Goal: Information Seeking & Learning: Learn about a topic

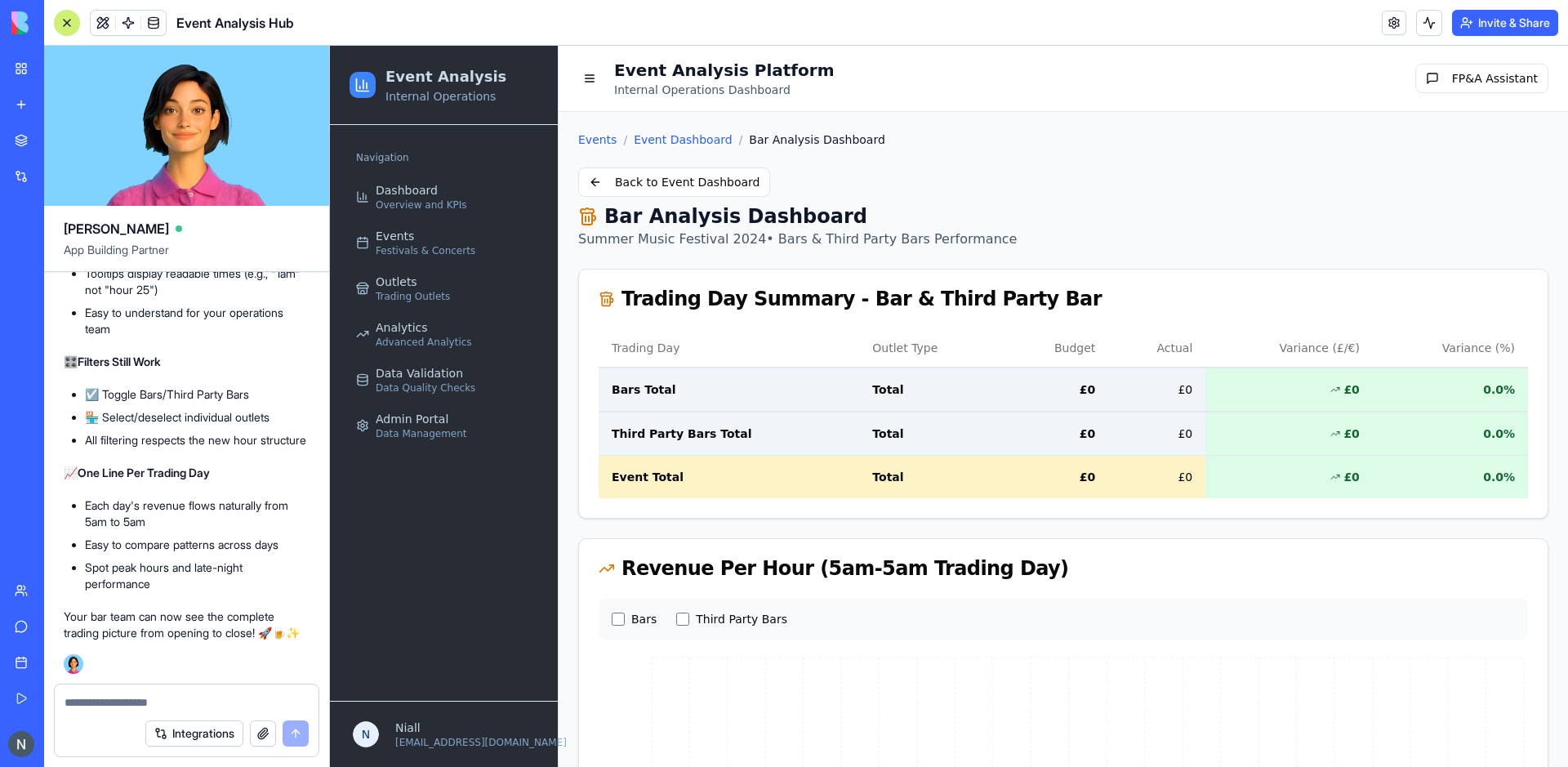
scroll to position [79503, 0]
click at [665, 141] on link "Event Dashboard" at bounding box center [683, 140] width 99 height 17
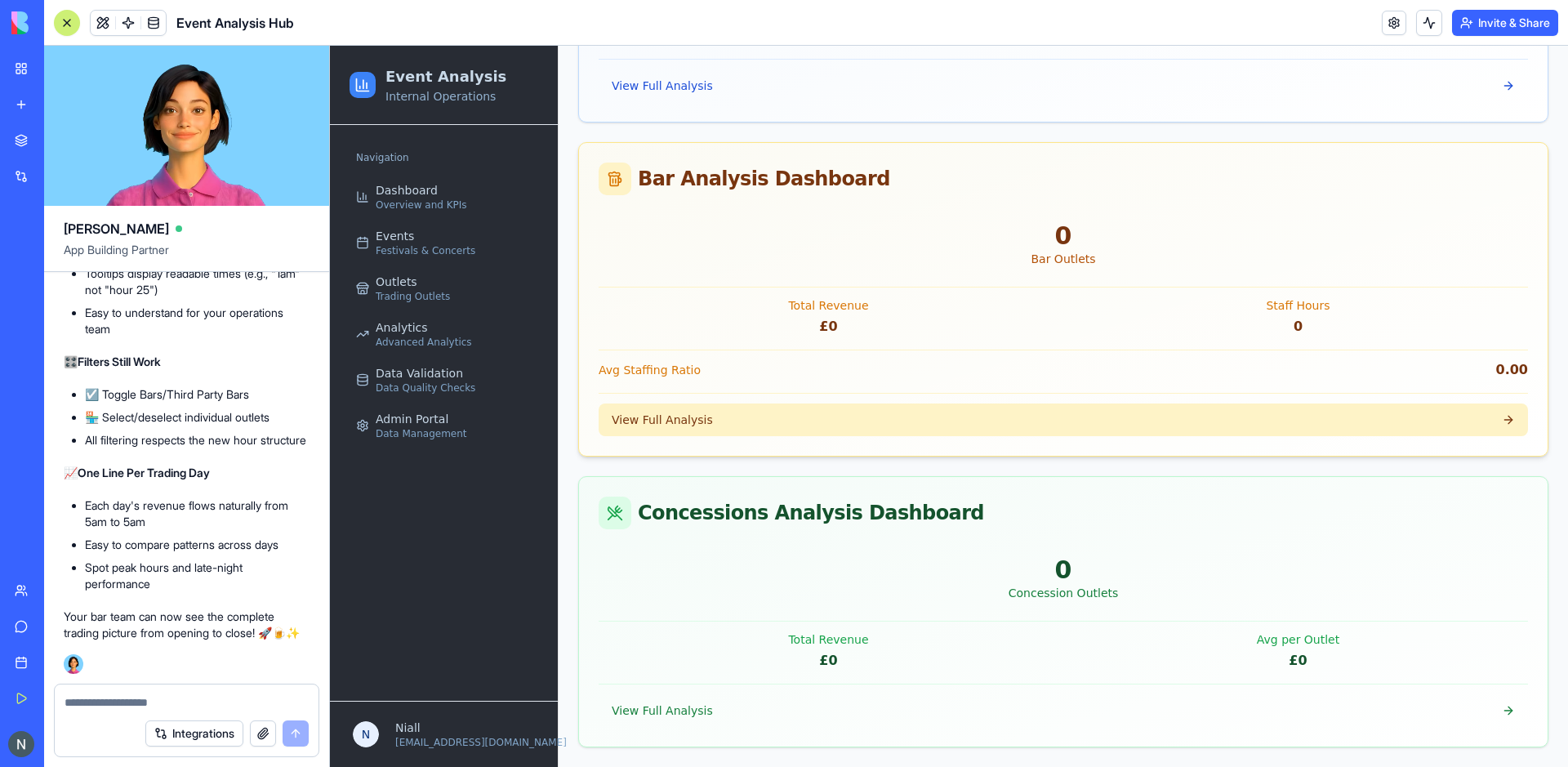
click at [685, 435] on button "View Full Analysis" at bounding box center [1063, 420] width 930 height 32
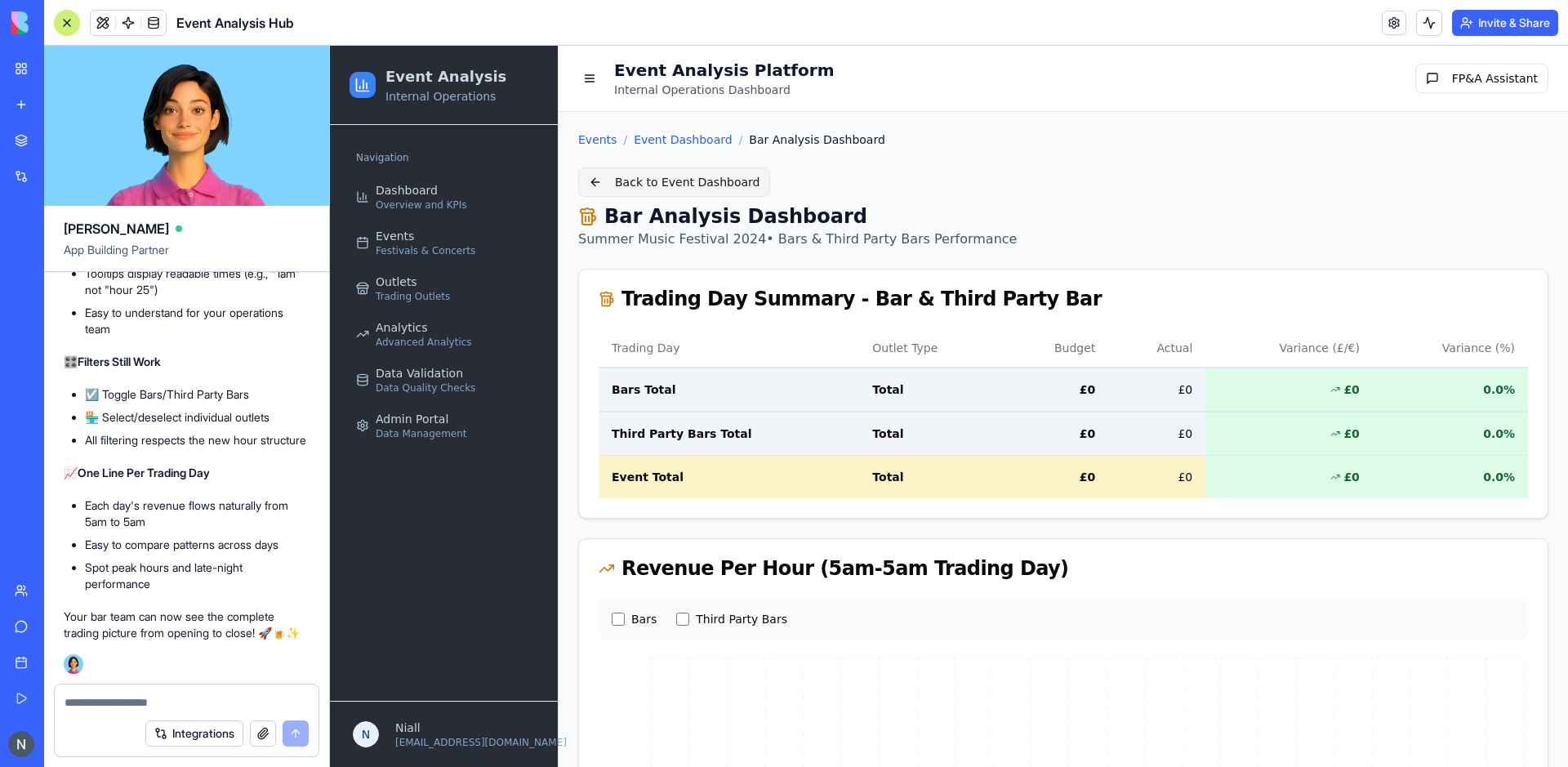
click at [714, 191] on button "Back to Event Dashboard" at bounding box center [675, 182] width 192 height 29
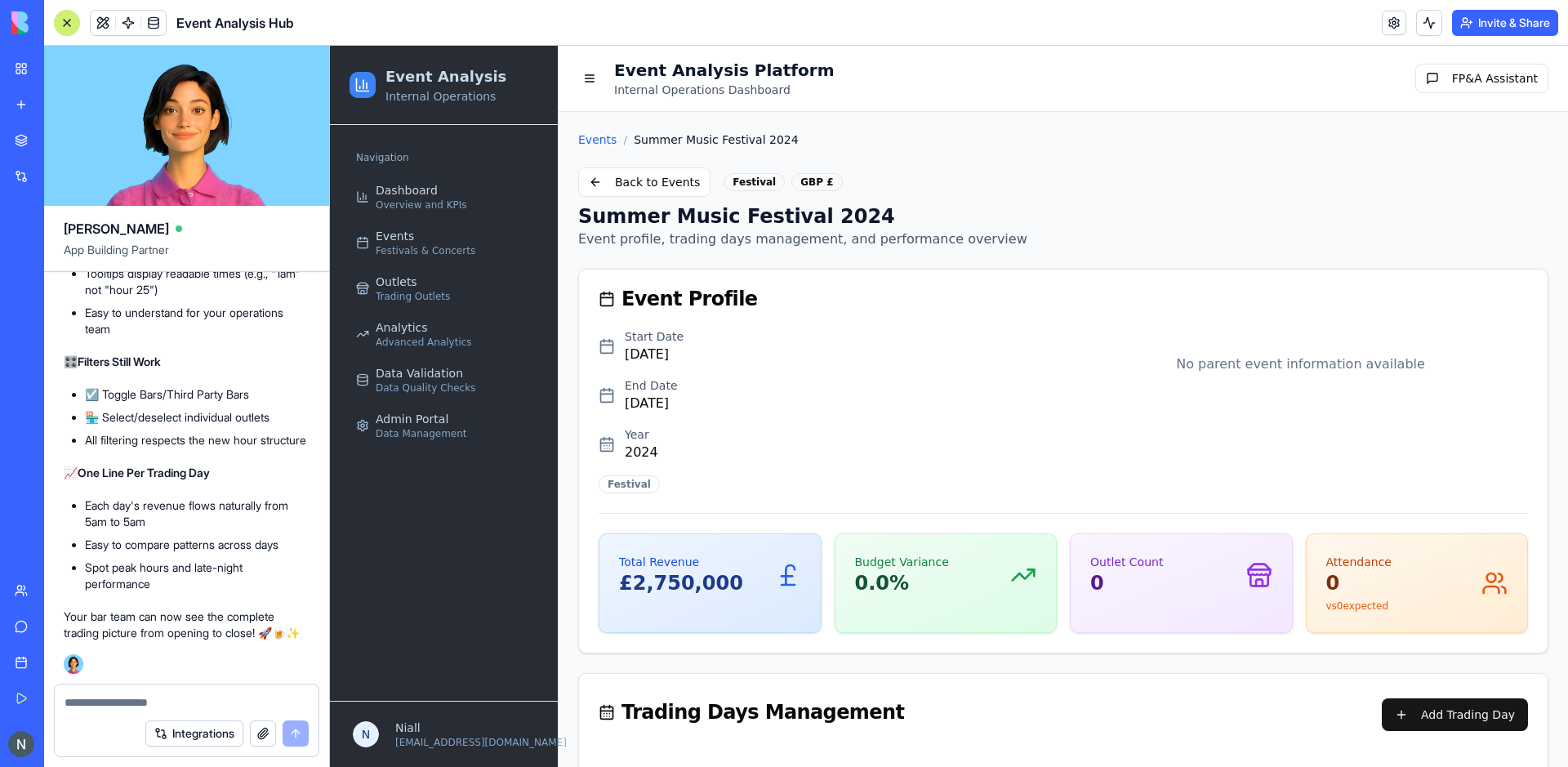
scroll to position [79513, 0]
click at [407, 197] on span "Dashboard" at bounding box center [406, 191] width 62 height 17
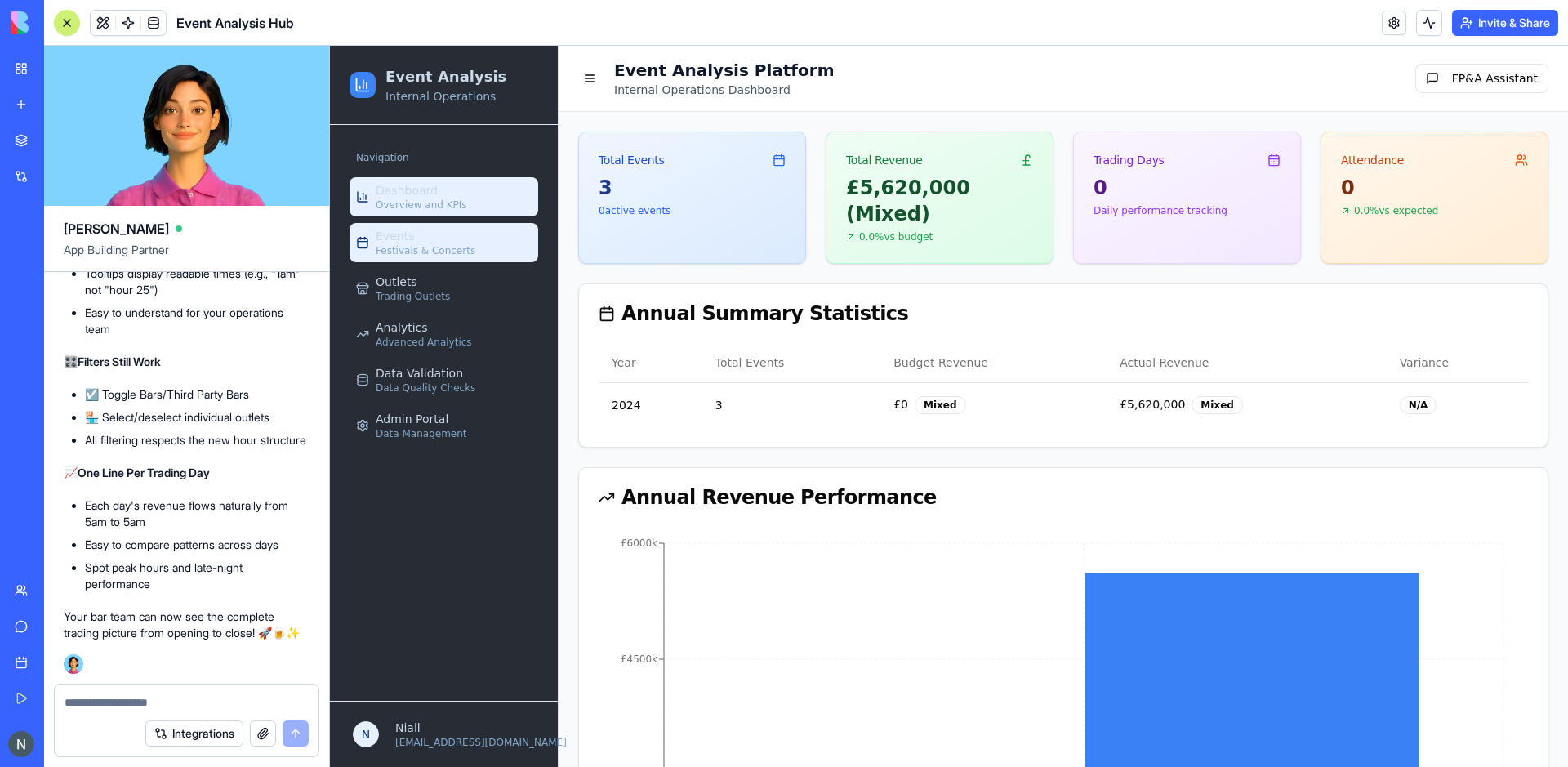
click at [436, 247] on span "Festivals & Concerts" at bounding box center [425, 251] width 99 height 13
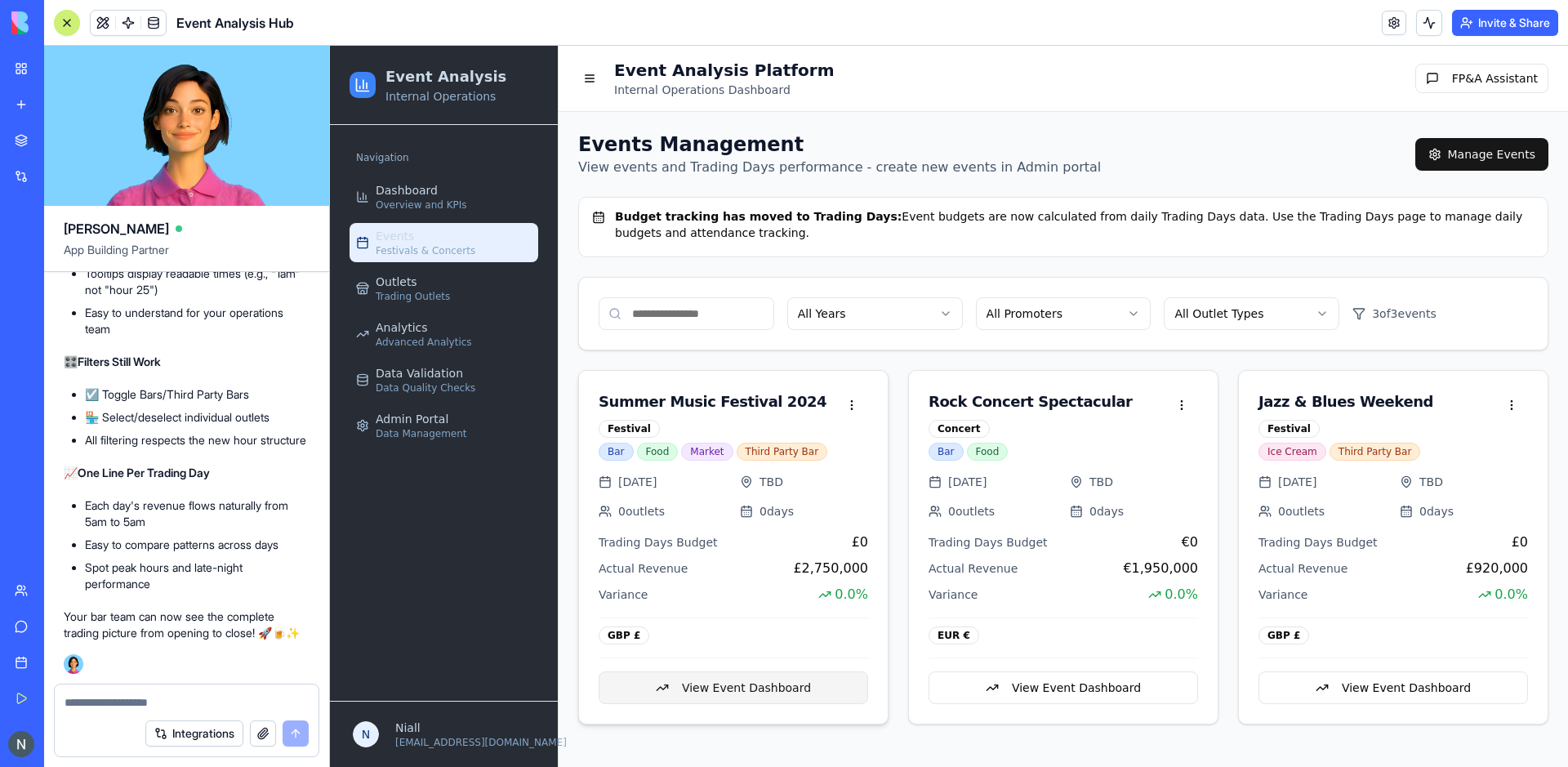
click at [757, 692] on button "View Event Dashboard" at bounding box center [733, 687] width 269 height 32
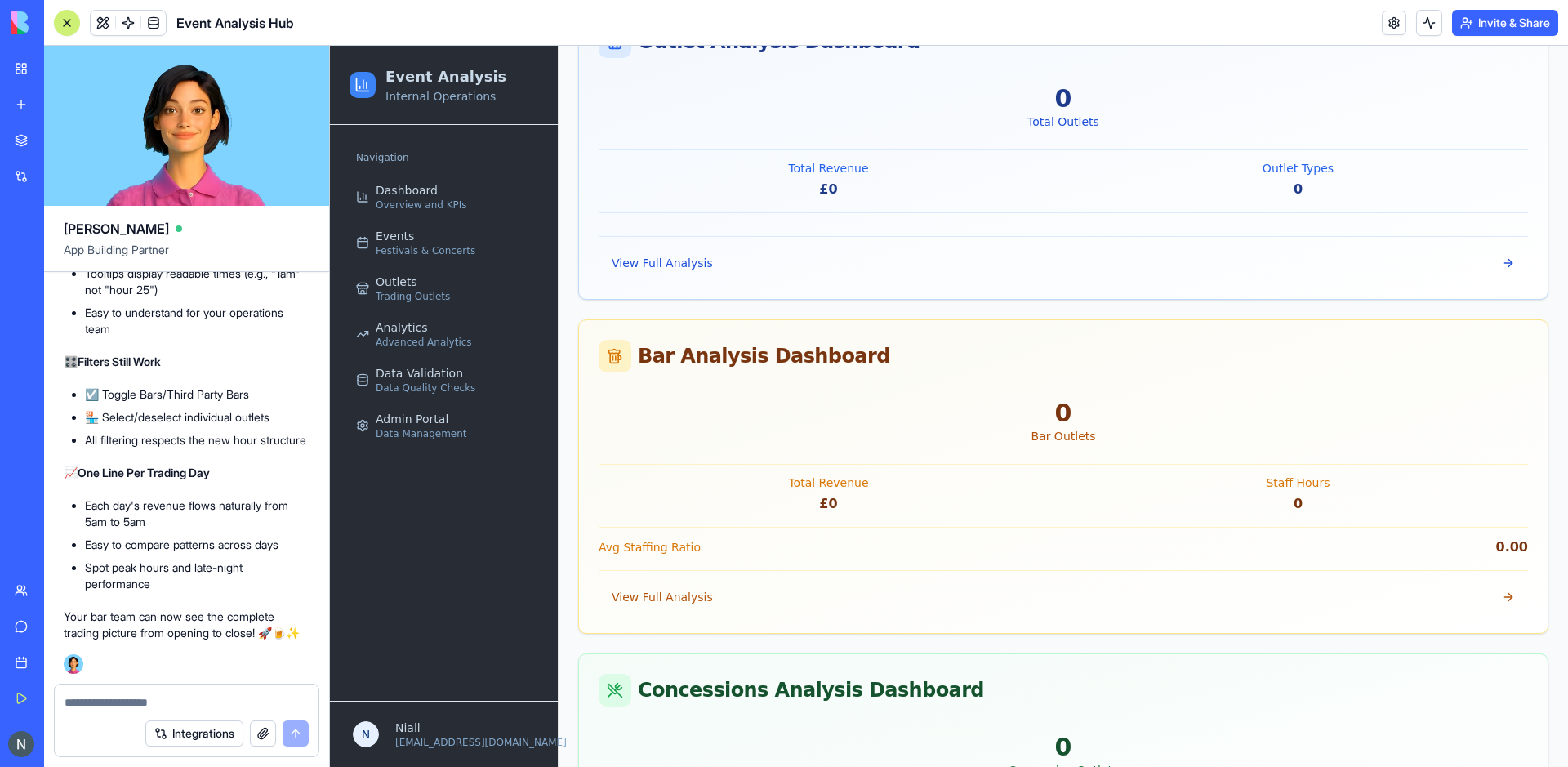
scroll to position [1519, 0]
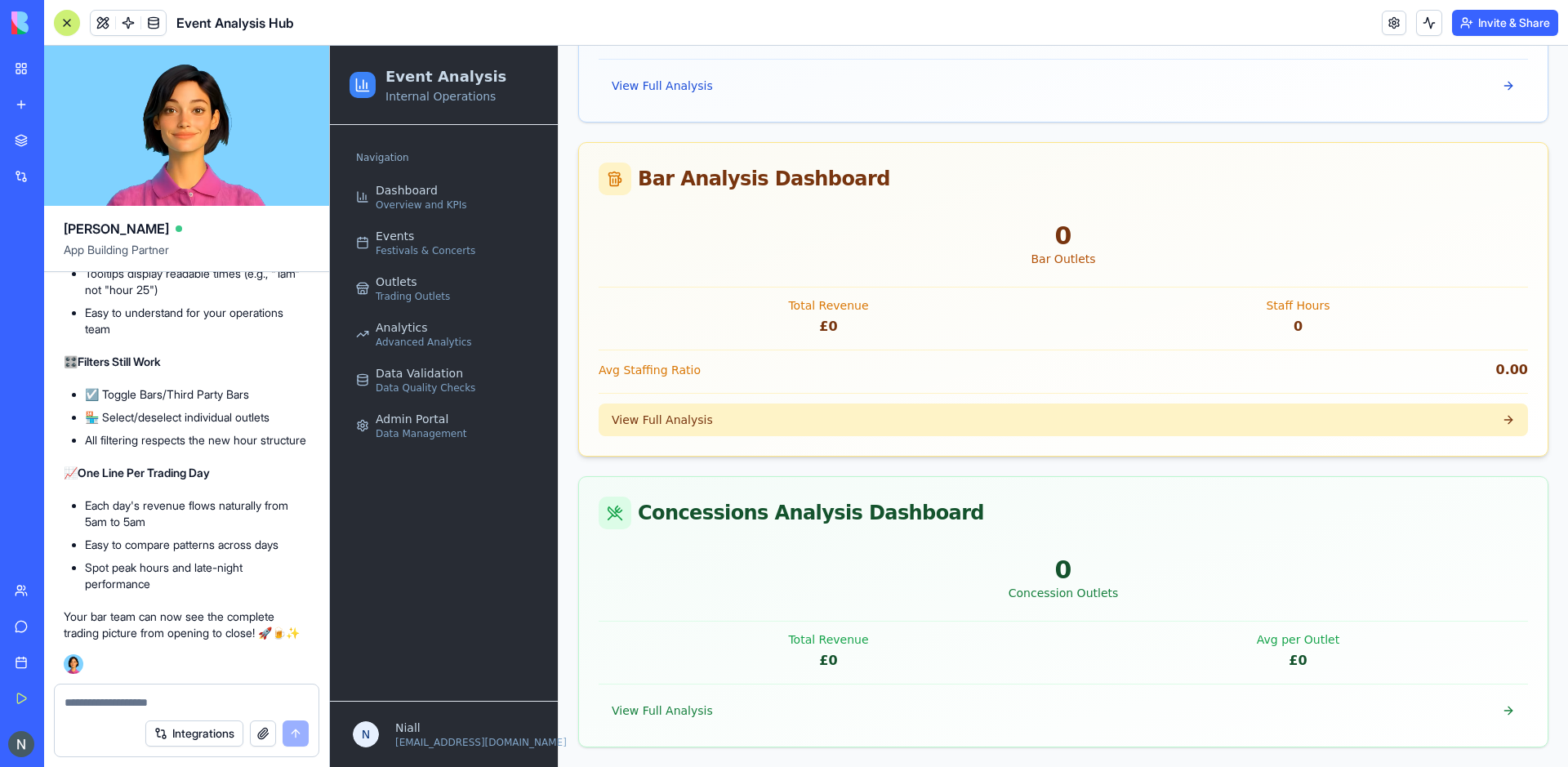
click at [670, 420] on span "View Full Analysis" at bounding box center [662, 420] width 101 height 17
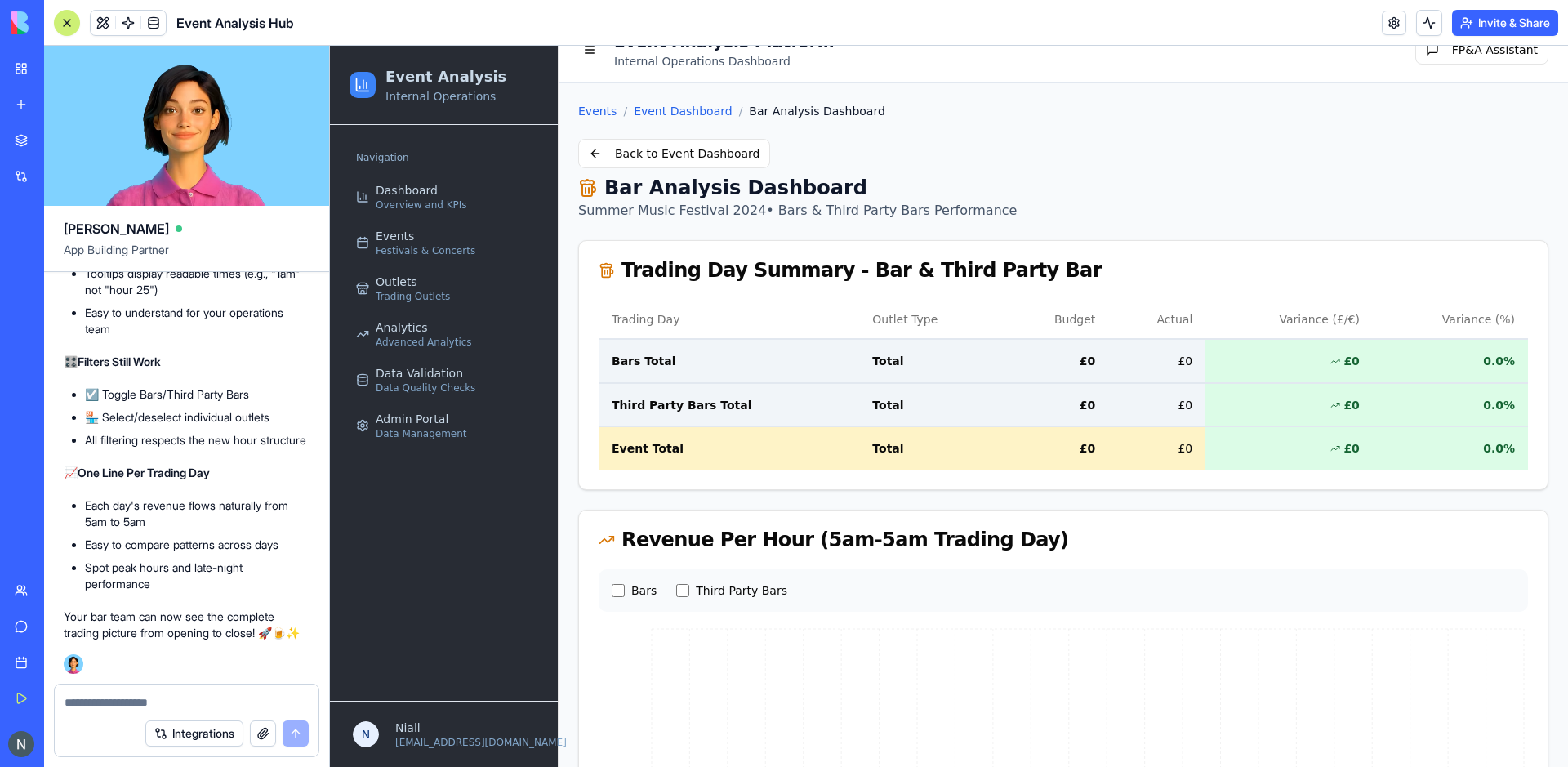
scroll to position [27, 0]
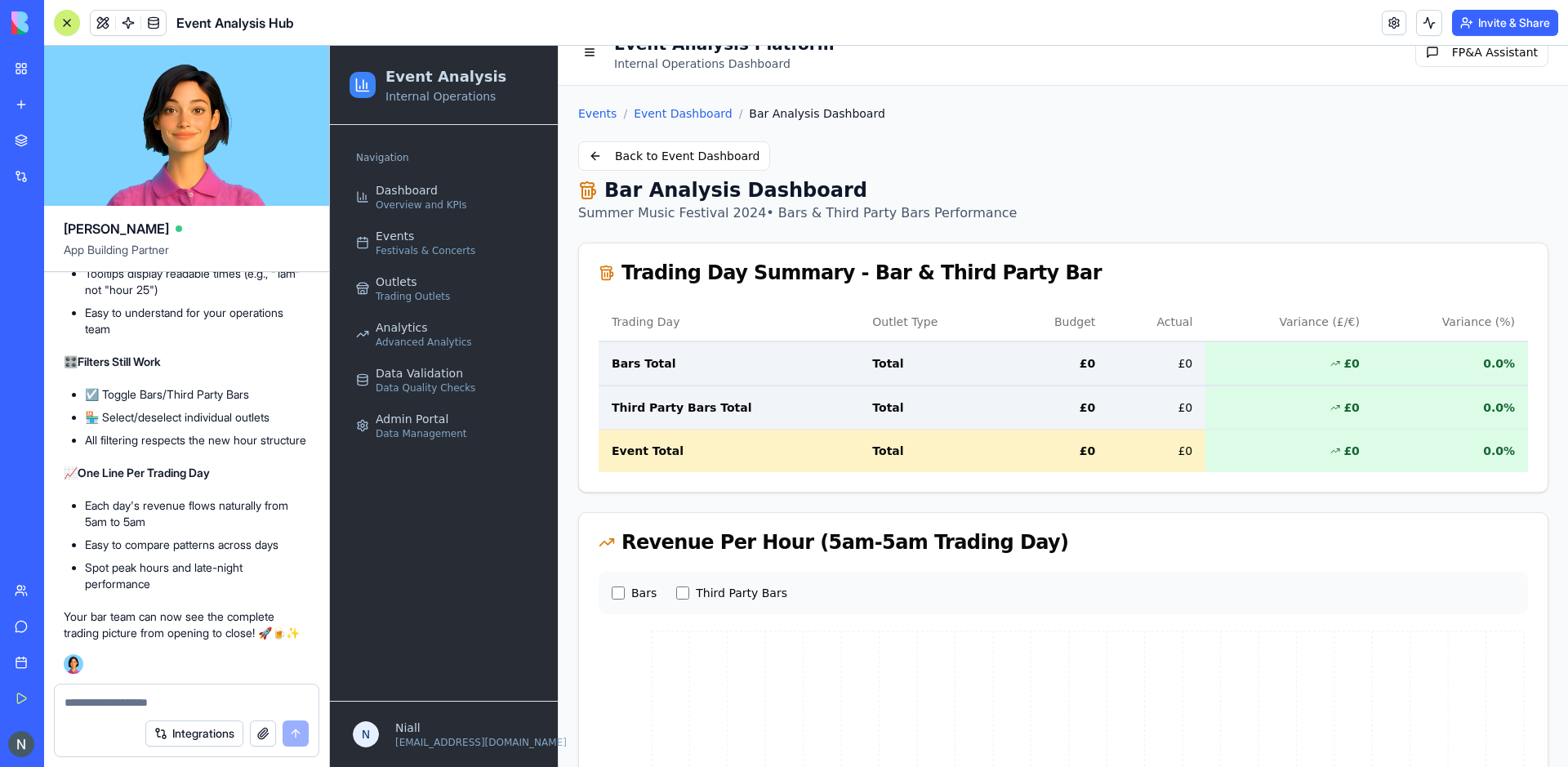
click at [670, 420] on td "Third Party Bars Total" at bounding box center [728, 407] width 260 height 44
click at [671, 153] on button "Back to Event Dashboard" at bounding box center [675, 155] width 192 height 29
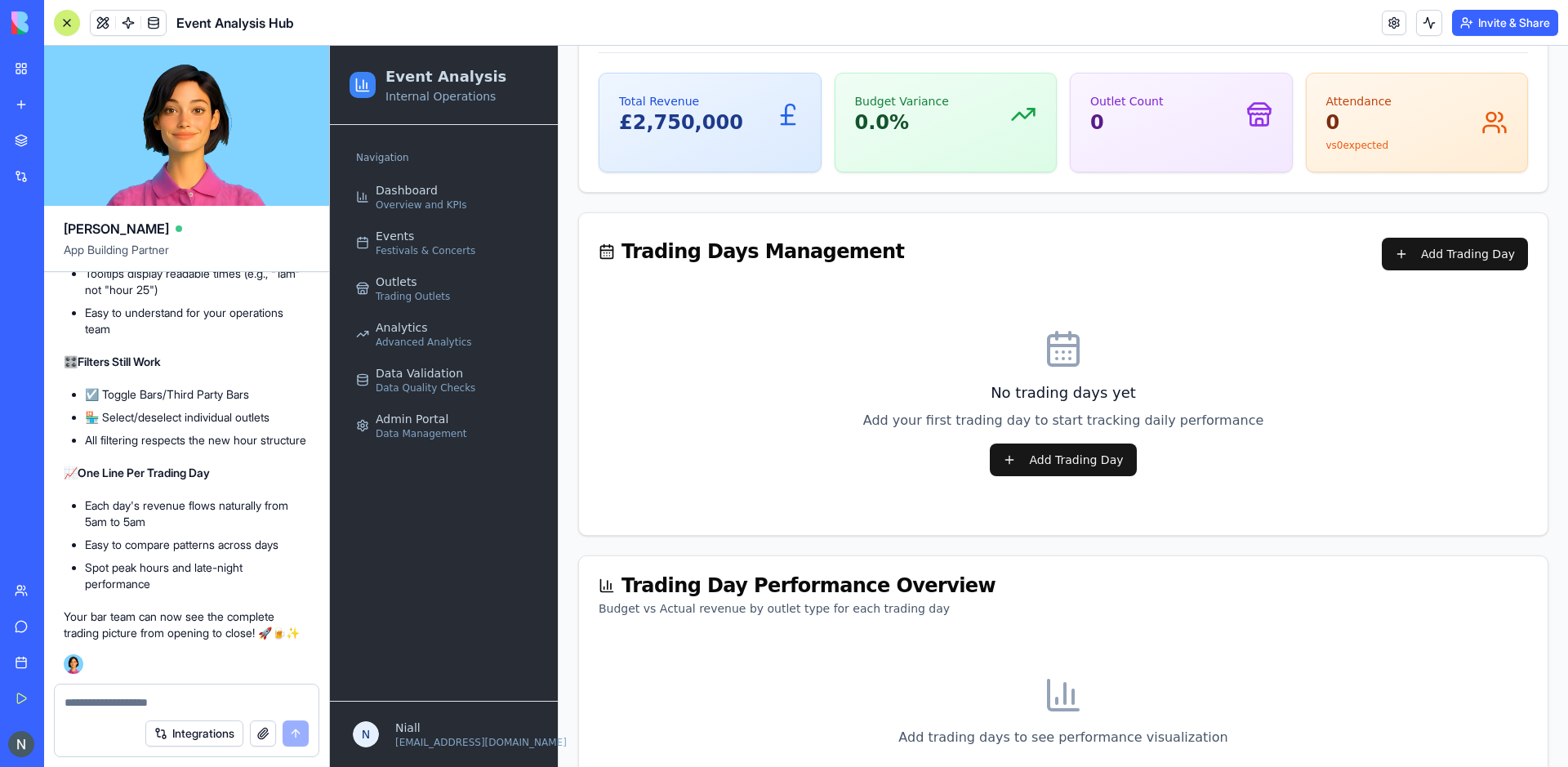
scroll to position [590, 0]
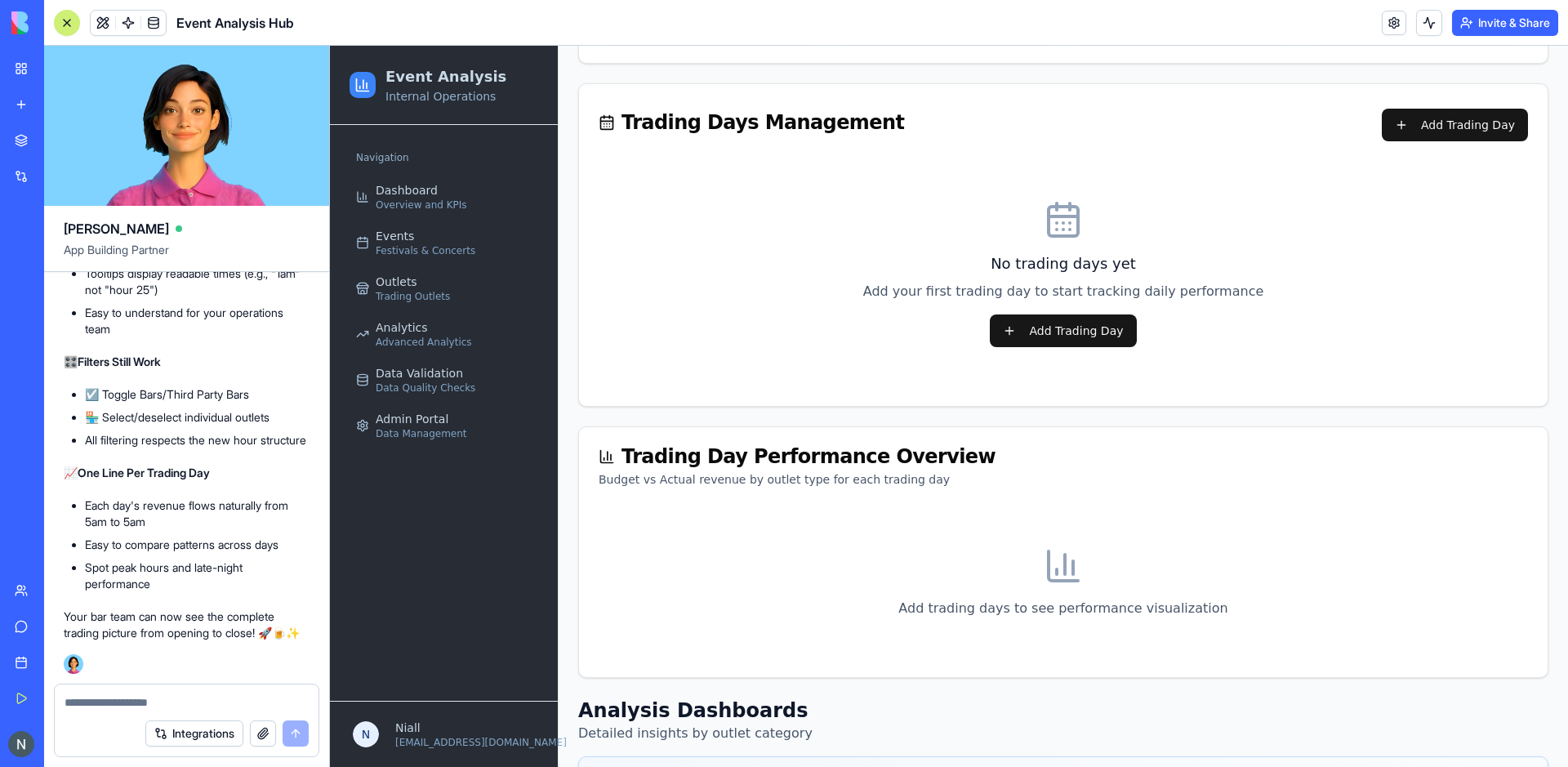
click at [616, 408] on div "Events / Summer Music Festival 2024 Back to Events Festival GBP £ Summer Music …" at bounding box center [1063, 609] width 970 height 2135
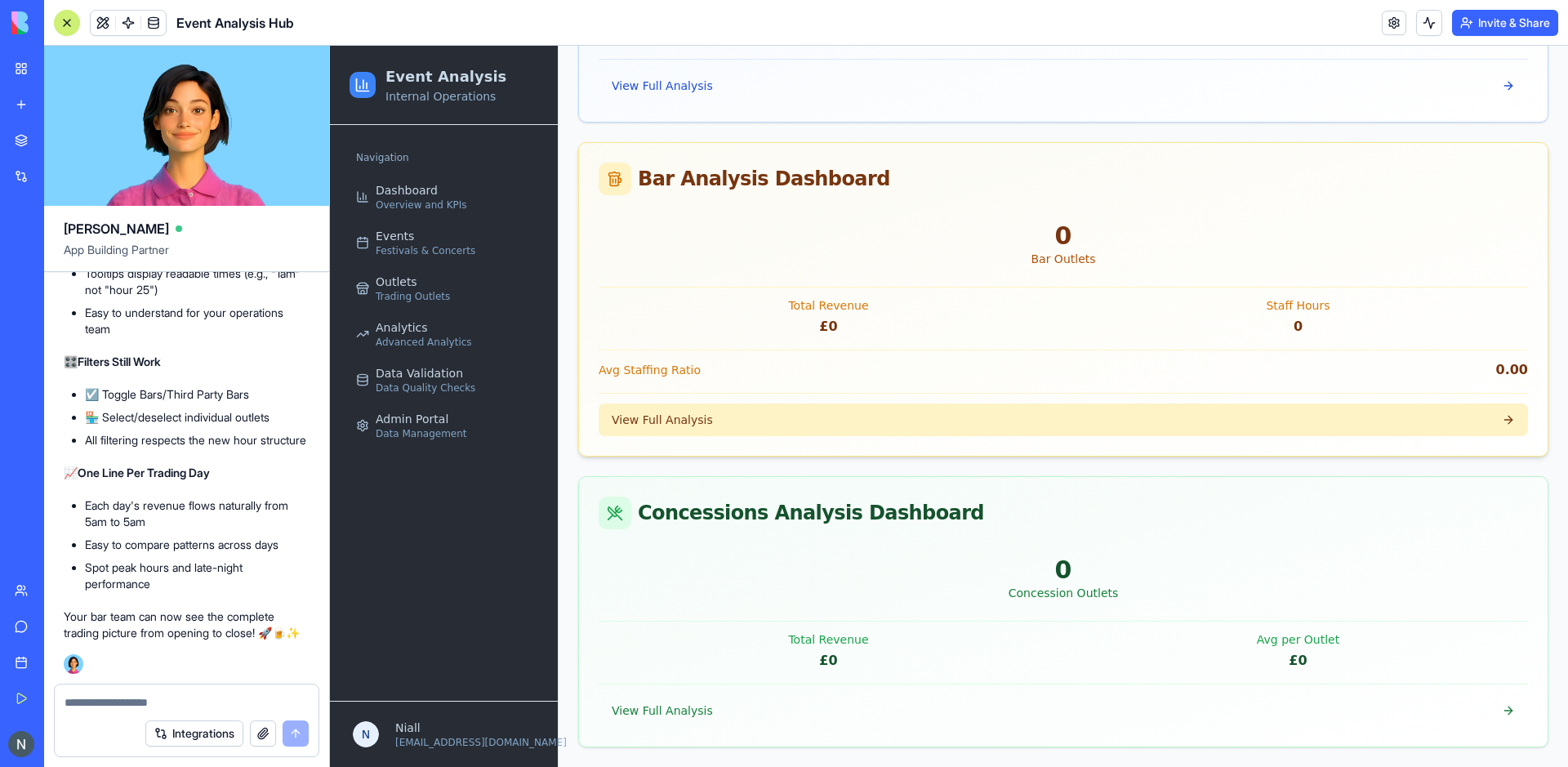
click at [652, 425] on span "View Full Analysis" at bounding box center [662, 420] width 101 height 17
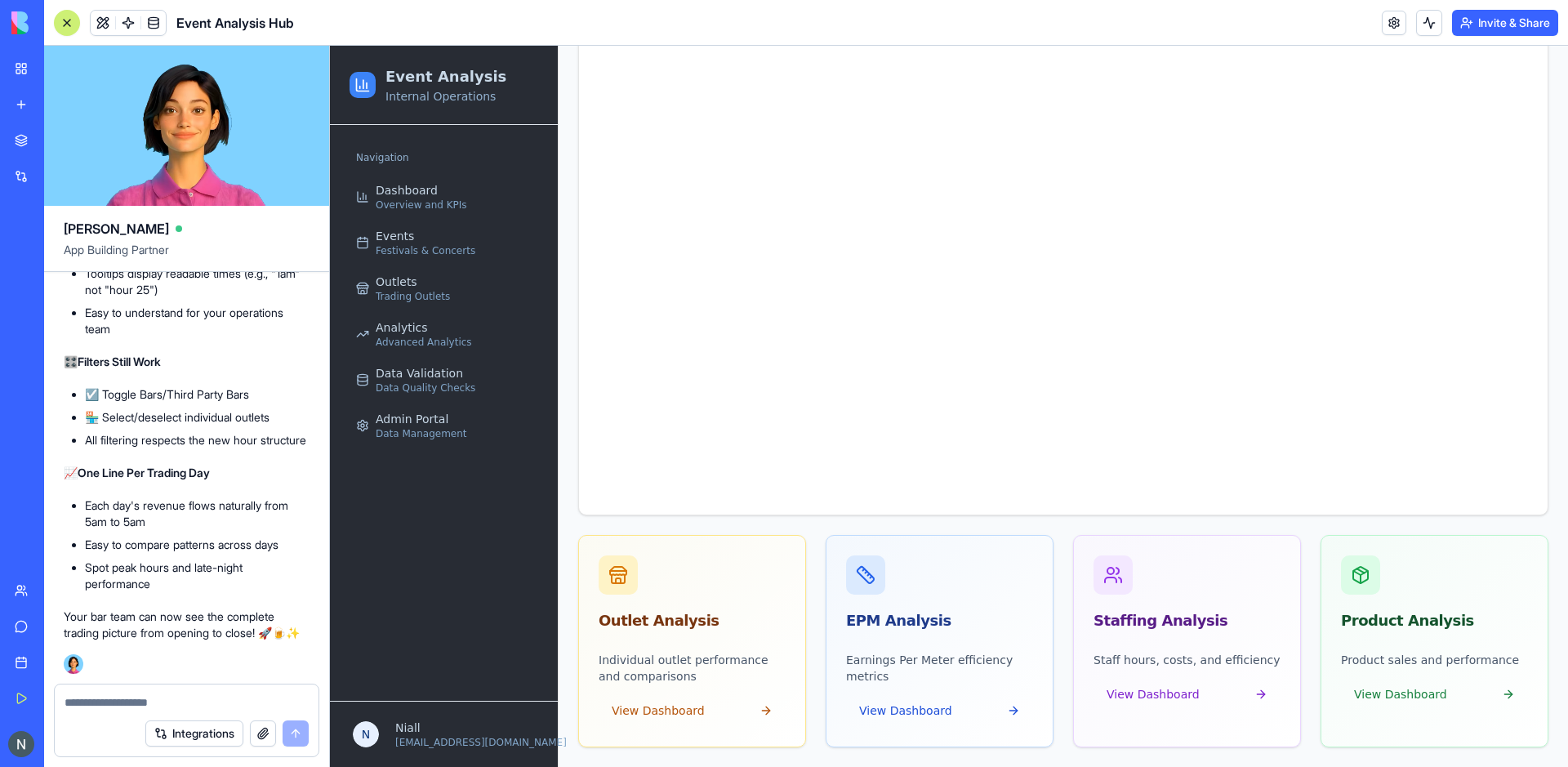
scroll to position [682, 0]
click at [109, 704] on textarea at bounding box center [186, 703] width 244 height 17
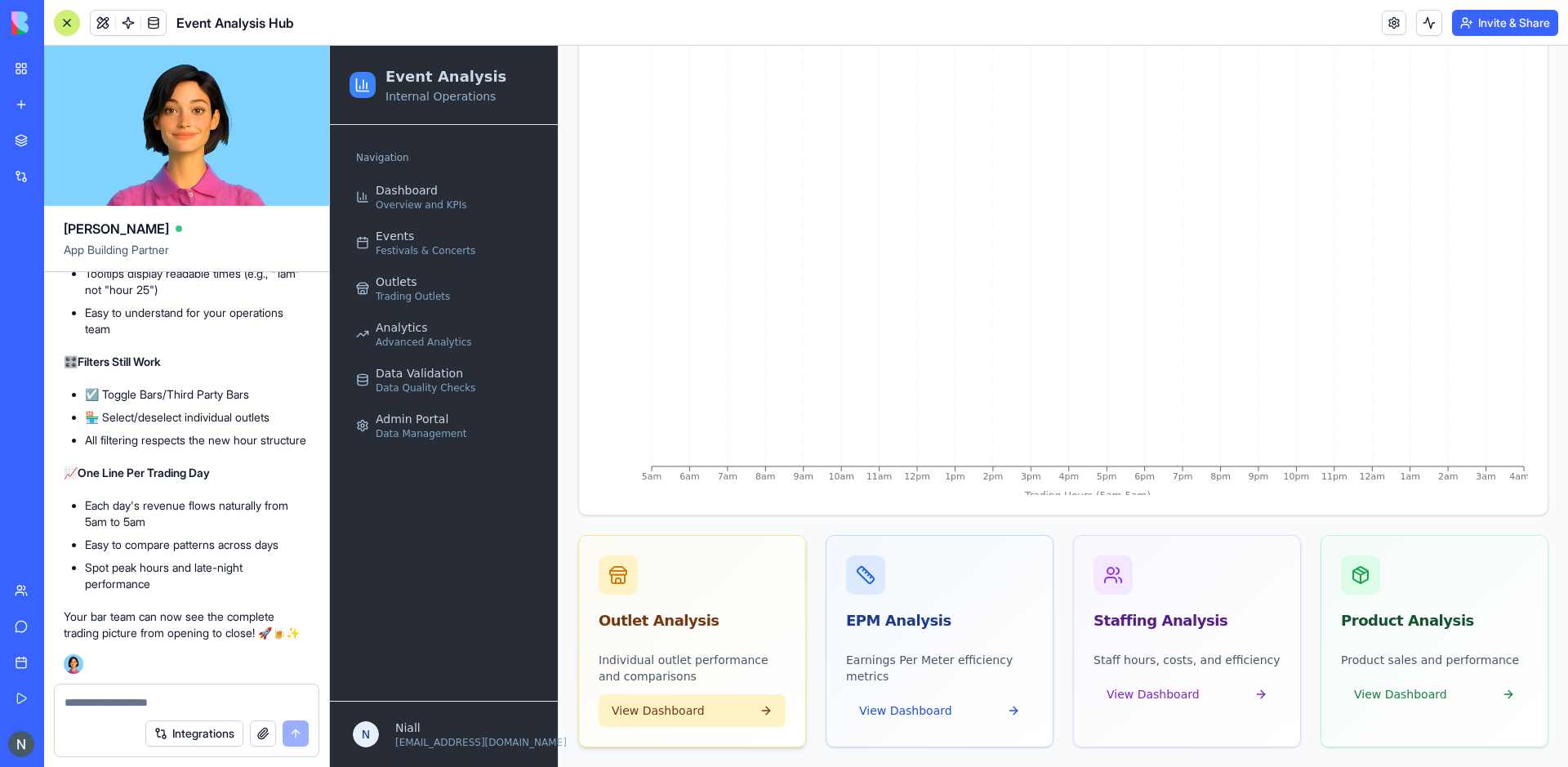
click at [645, 707] on span "View Dashboard" at bounding box center [658, 711] width 93 height 17
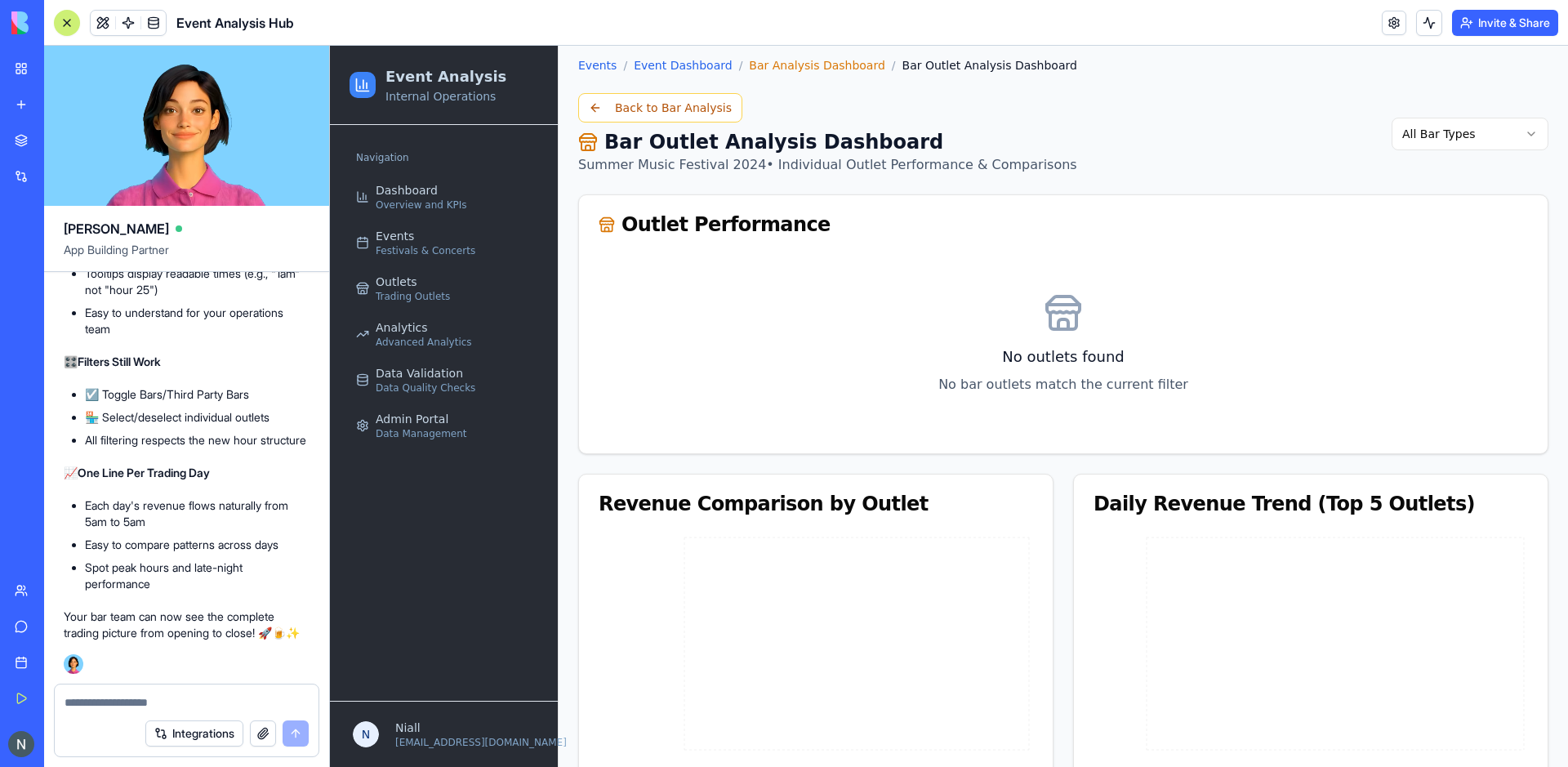
scroll to position [74, 0]
click at [1447, 146] on body "Event Analysis Internal Operations Navigation Dashboard Overview and KPIs Event…" at bounding box center [949, 396] width 1238 height 847
click at [1447, 146] on html "Event Analysis Internal Operations Navigation Dashboard Overview and KPIs Event…" at bounding box center [949, 396] width 1238 height 847
click at [561, 291] on div "Events / Event Dashboard / Bar Analysis Dashboard / Bar Outlet Analysis Dashboa…" at bounding box center [1063, 429] width 1009 height 781
click at [725, 143] on h1 "Bar Outlet Analysis Dashboard" at bounding box center [828, 143] width 499 height 27
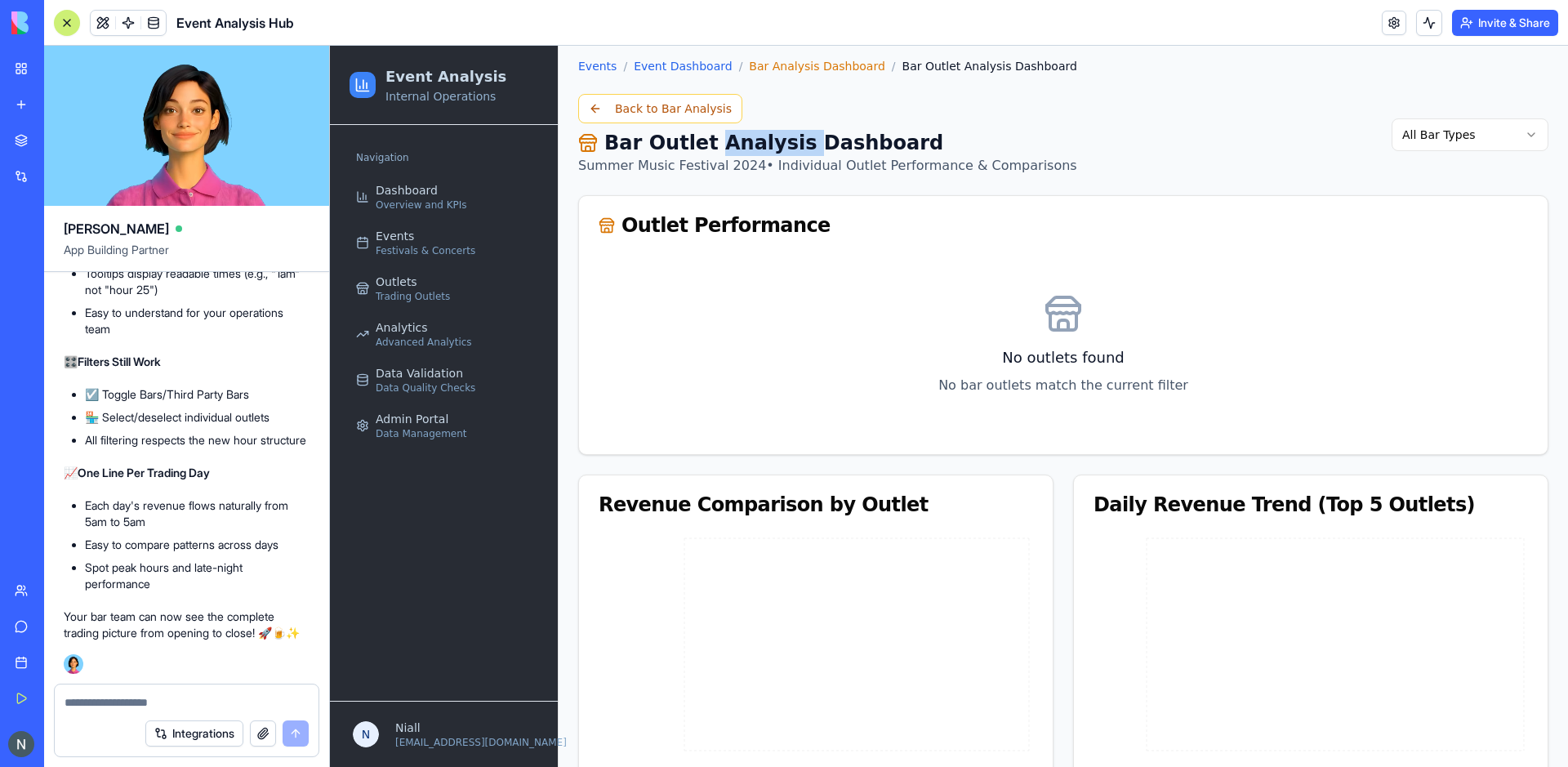
click at [725, 143] on h1 "Bar Outlet Analysis Dashboard" at bounding box center [828, 143] width 499 height 27
copy icon
click at [110, 721] on div "Integrations" at bounding box center [186, 733] width 264 height 46
click at [85, 706] on textarea at bounding box center [186, 703] width 244 height 17
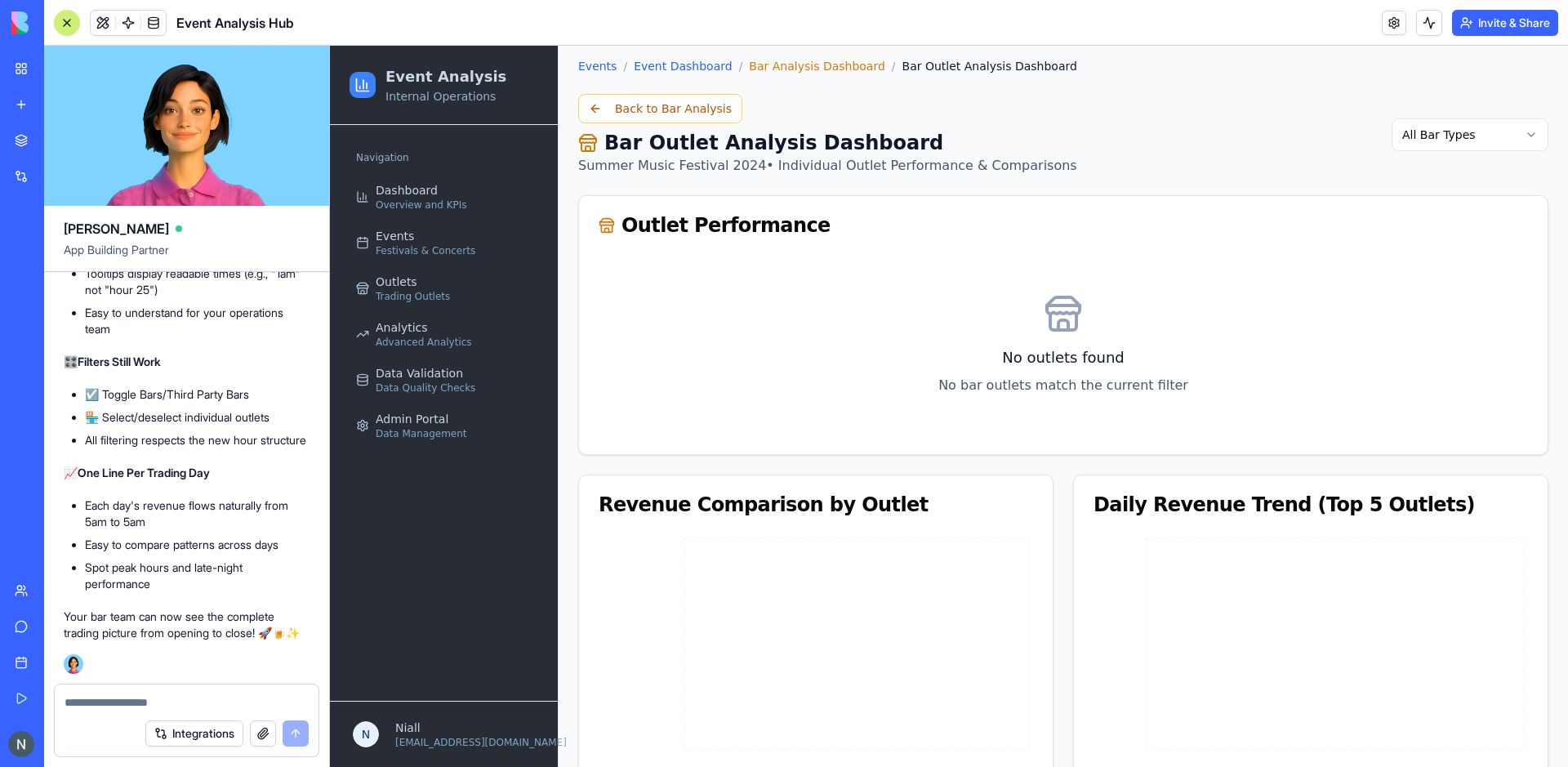
paste textarea "**********"
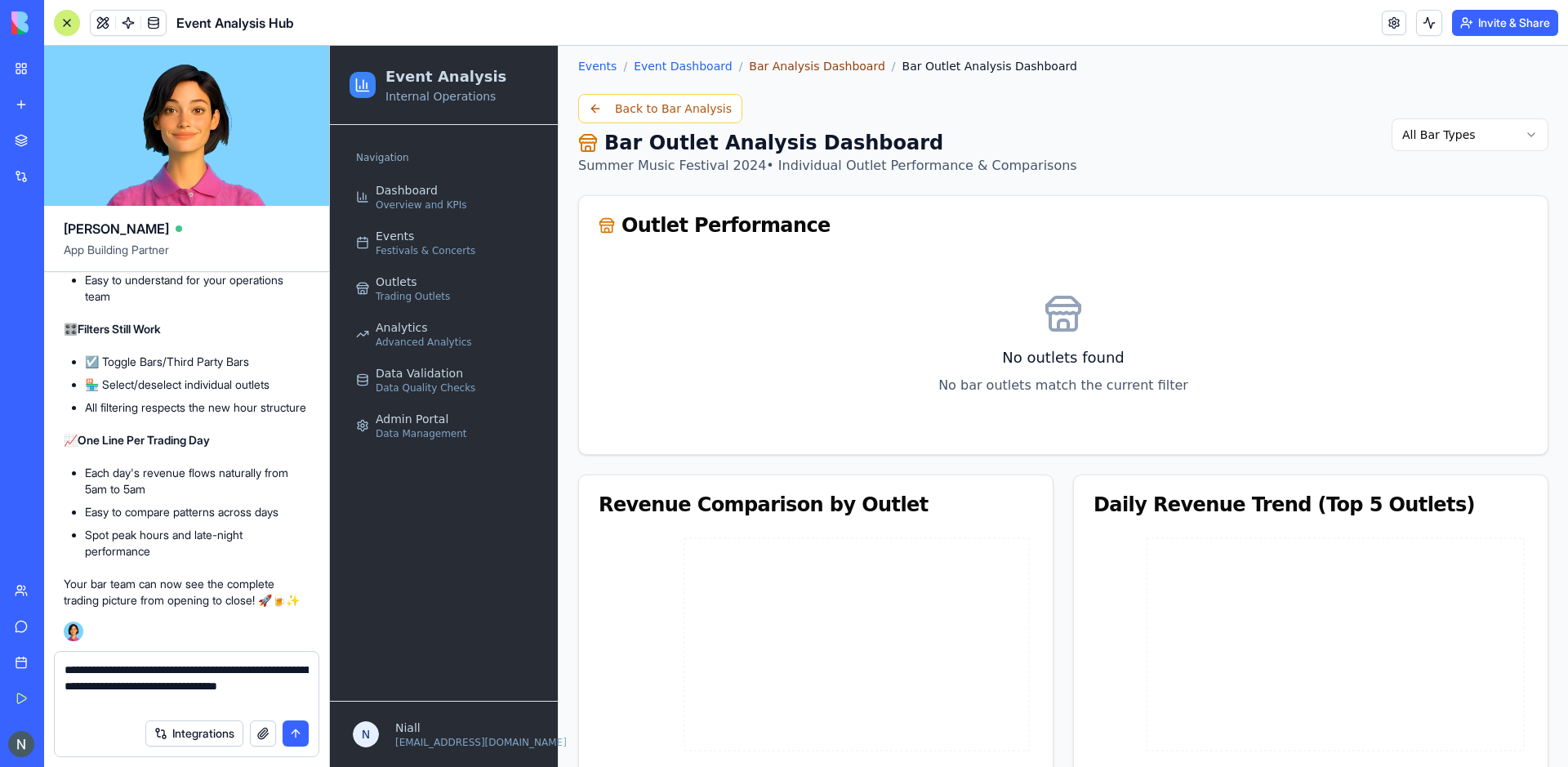
click at [797, 65] on link "Bar Analysis Dashboard" at bounding box center [817, 66] width 136 height 17
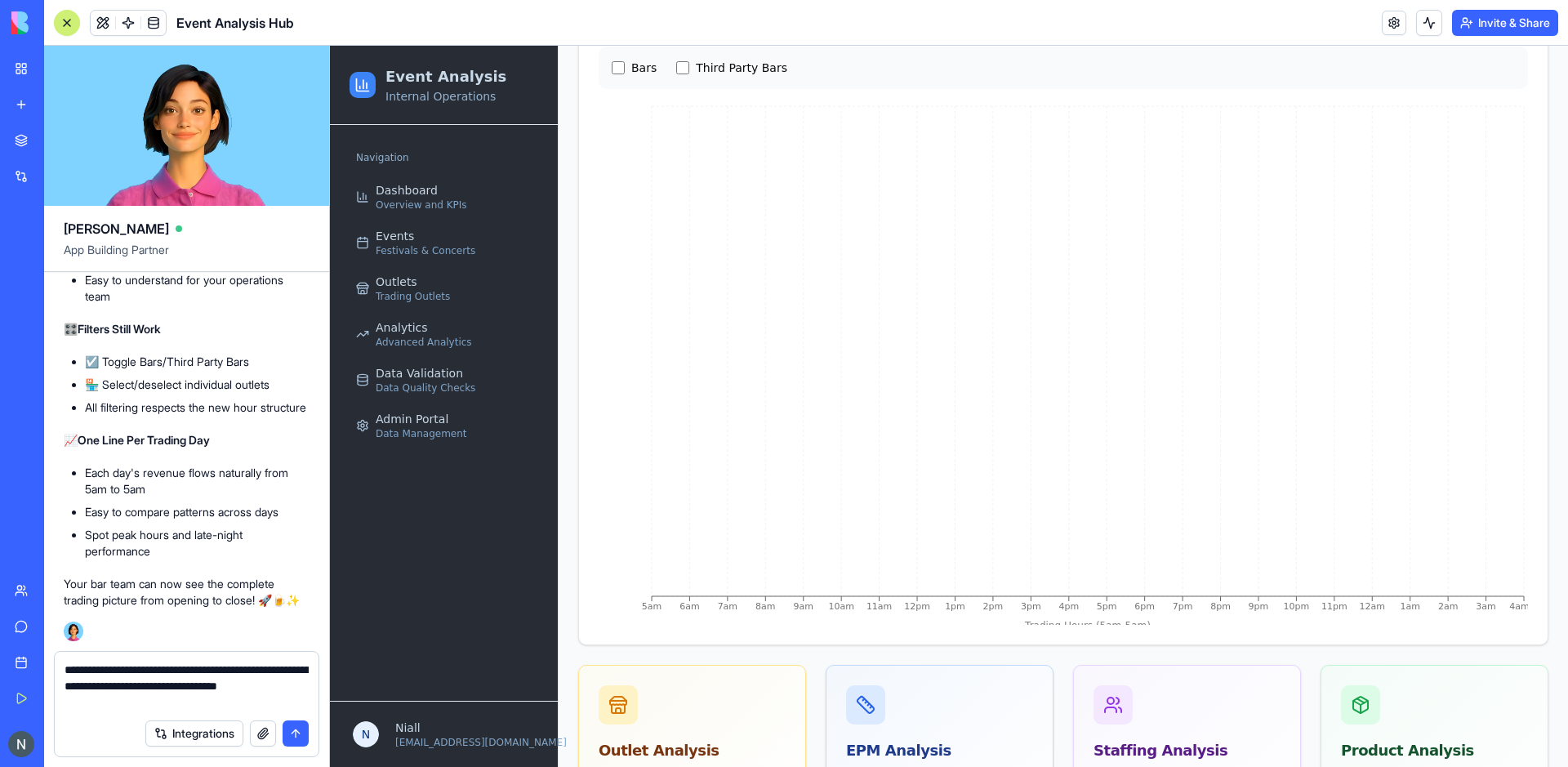
scroll to position [682, 0]
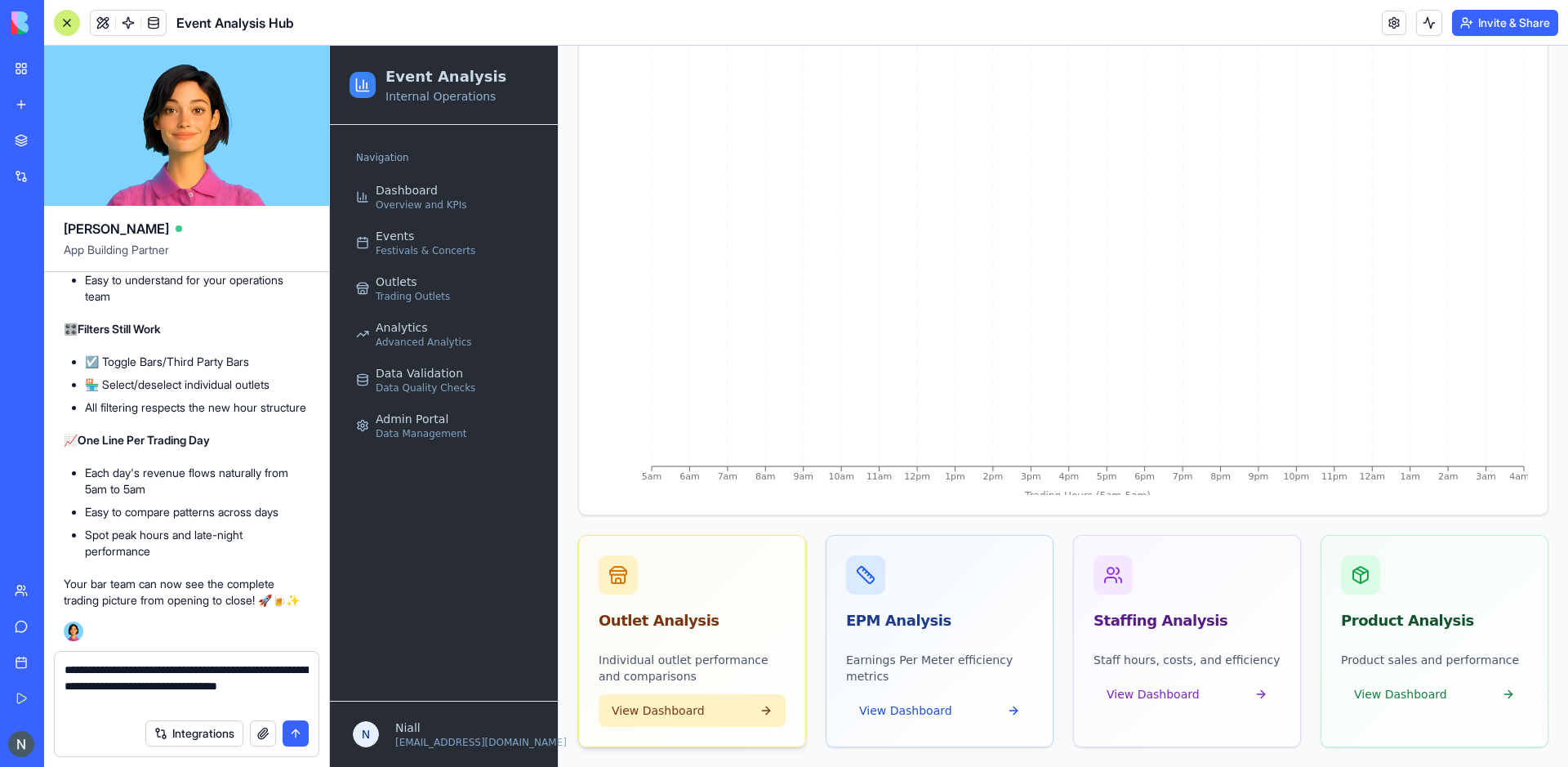
click at [656, 719] on span "View Dashboard" at bounding box center [658, 711] width 93 height 17
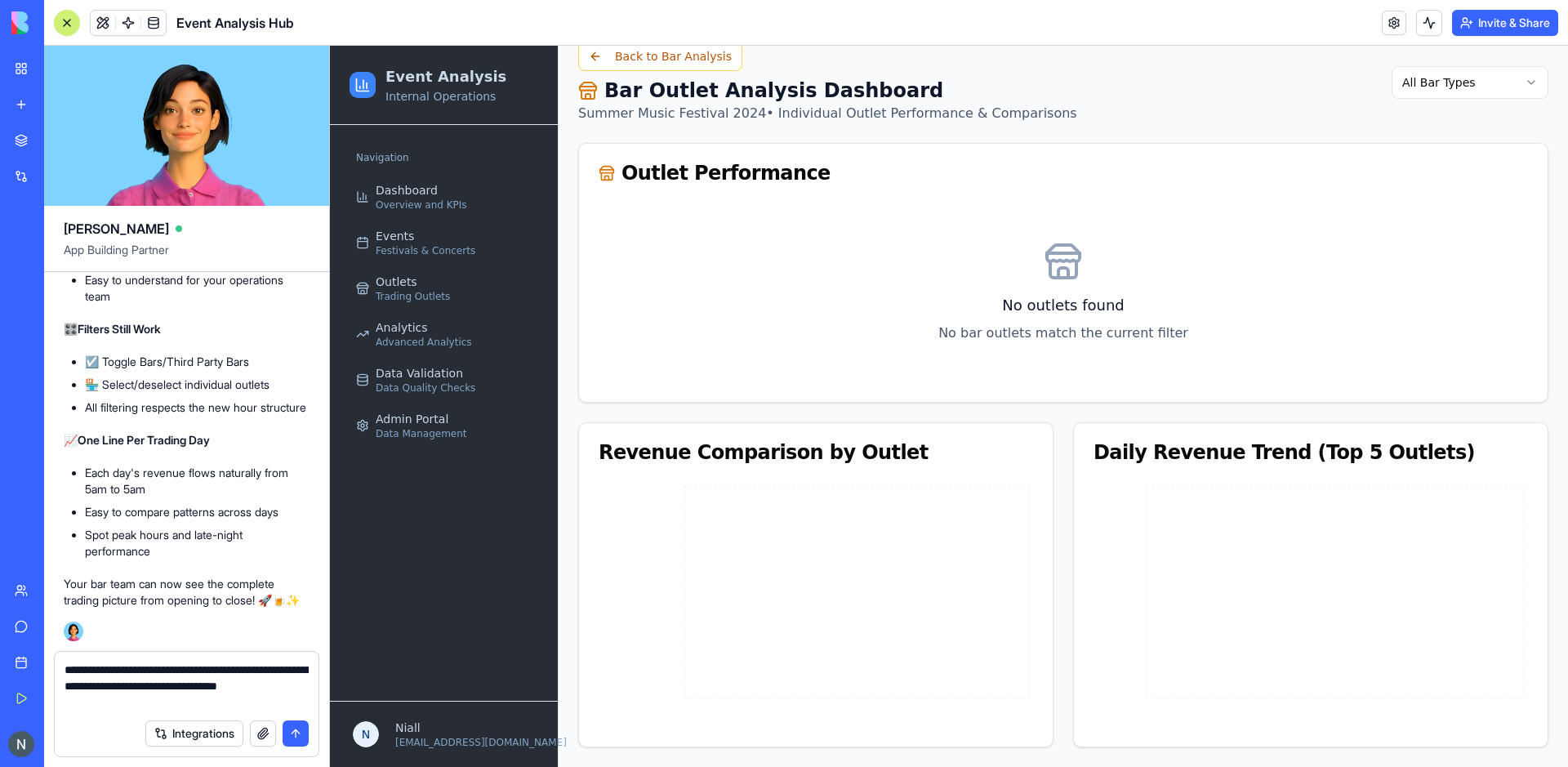
click at [137, 697] on textarea "**********" at bounding box center [186, 686] width 244 height 49
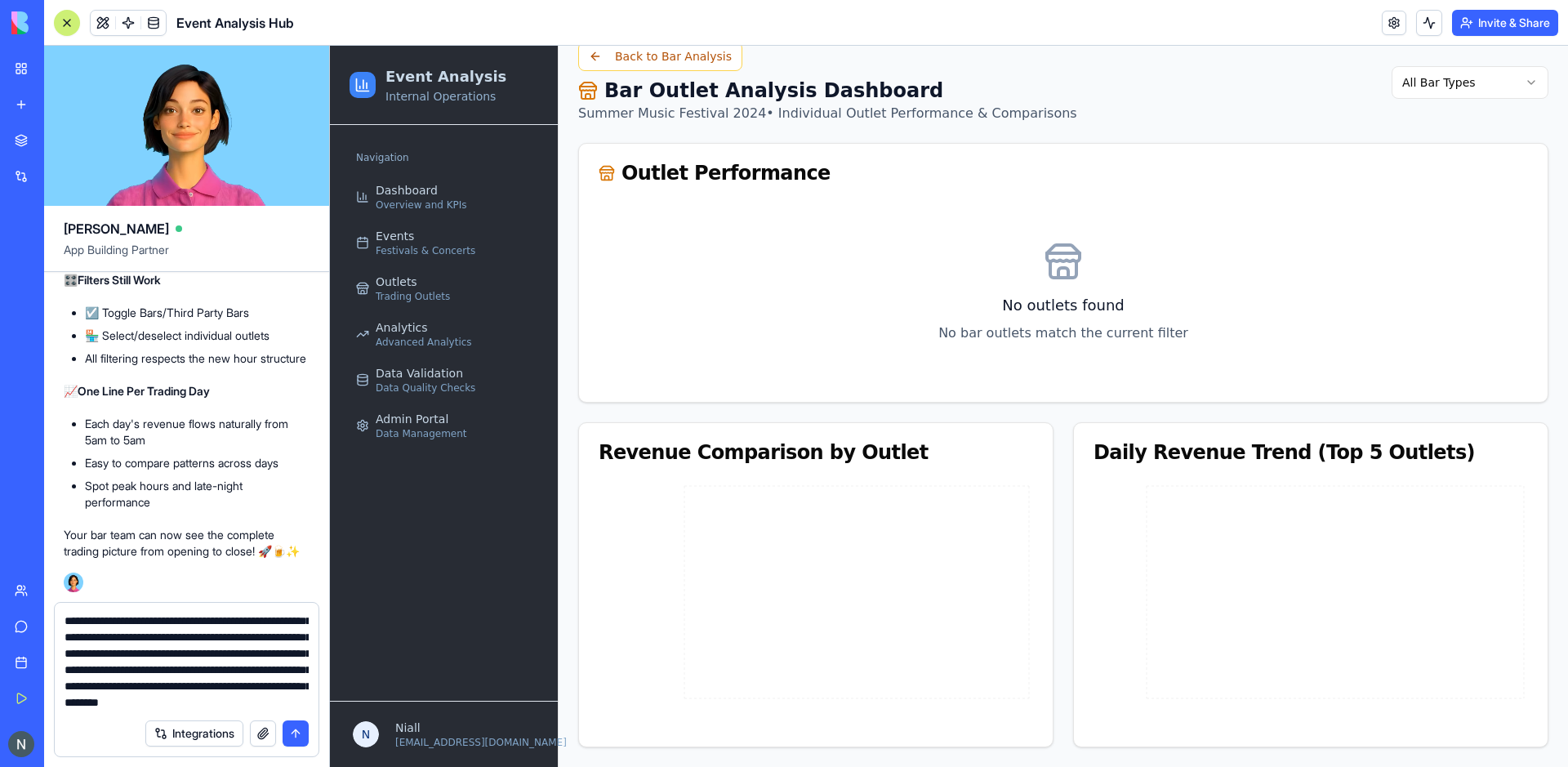
scroll to position [98, 0]
click at [271, 701] on textarea "**********" at bounding box center [186, 662] width 244 height 98
click at [211, 619] on textarea "**********" at bounding box center [186, 662] width 244 height 98
click at [106, 656] on textarea "**********" at bounding box center [186, 662] width 244 height 98
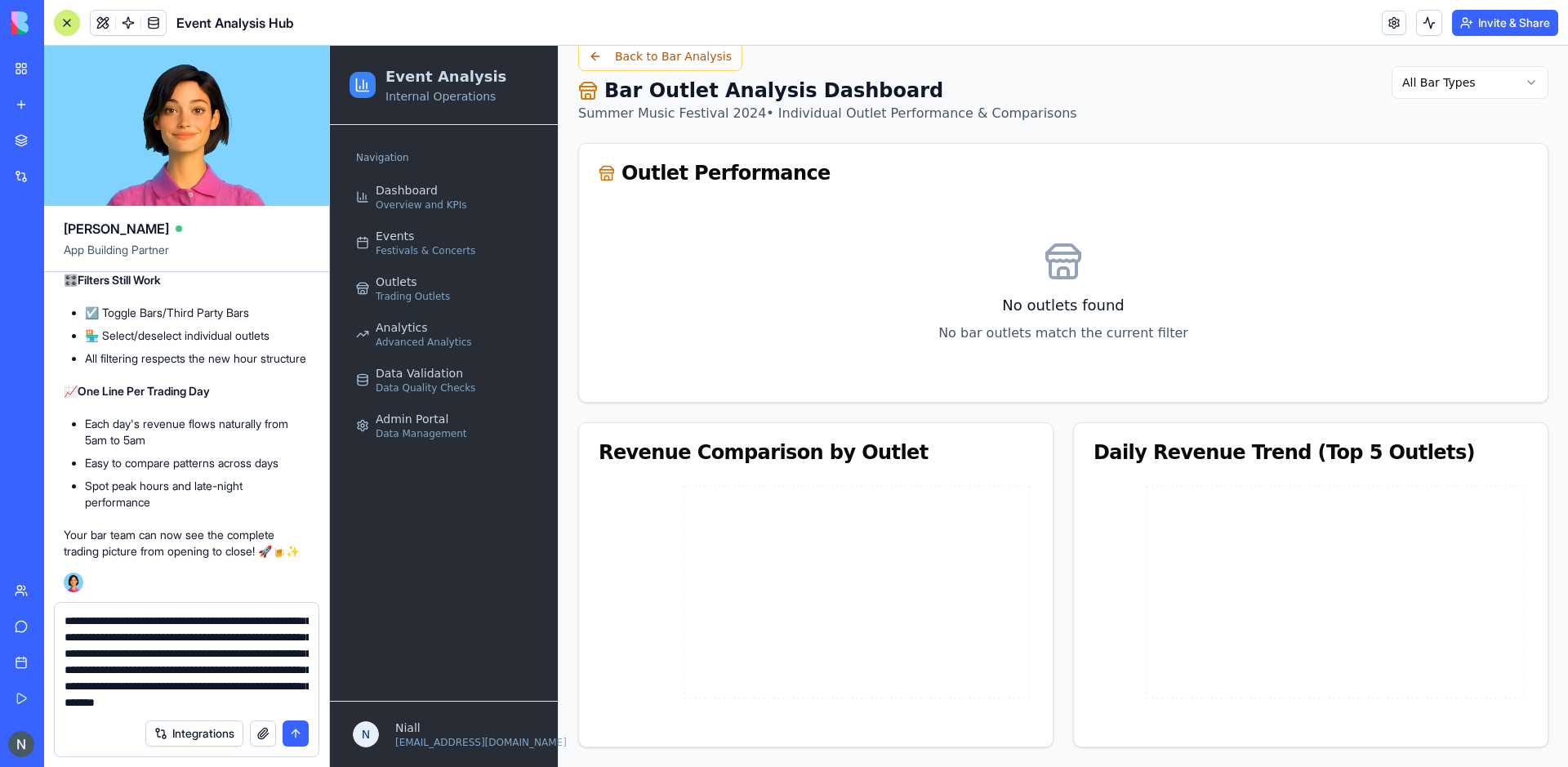
scroll to position [158, 0]
click at [242, 624] on textarea "**********" at bounding box center [186, 662] width 244 height 98
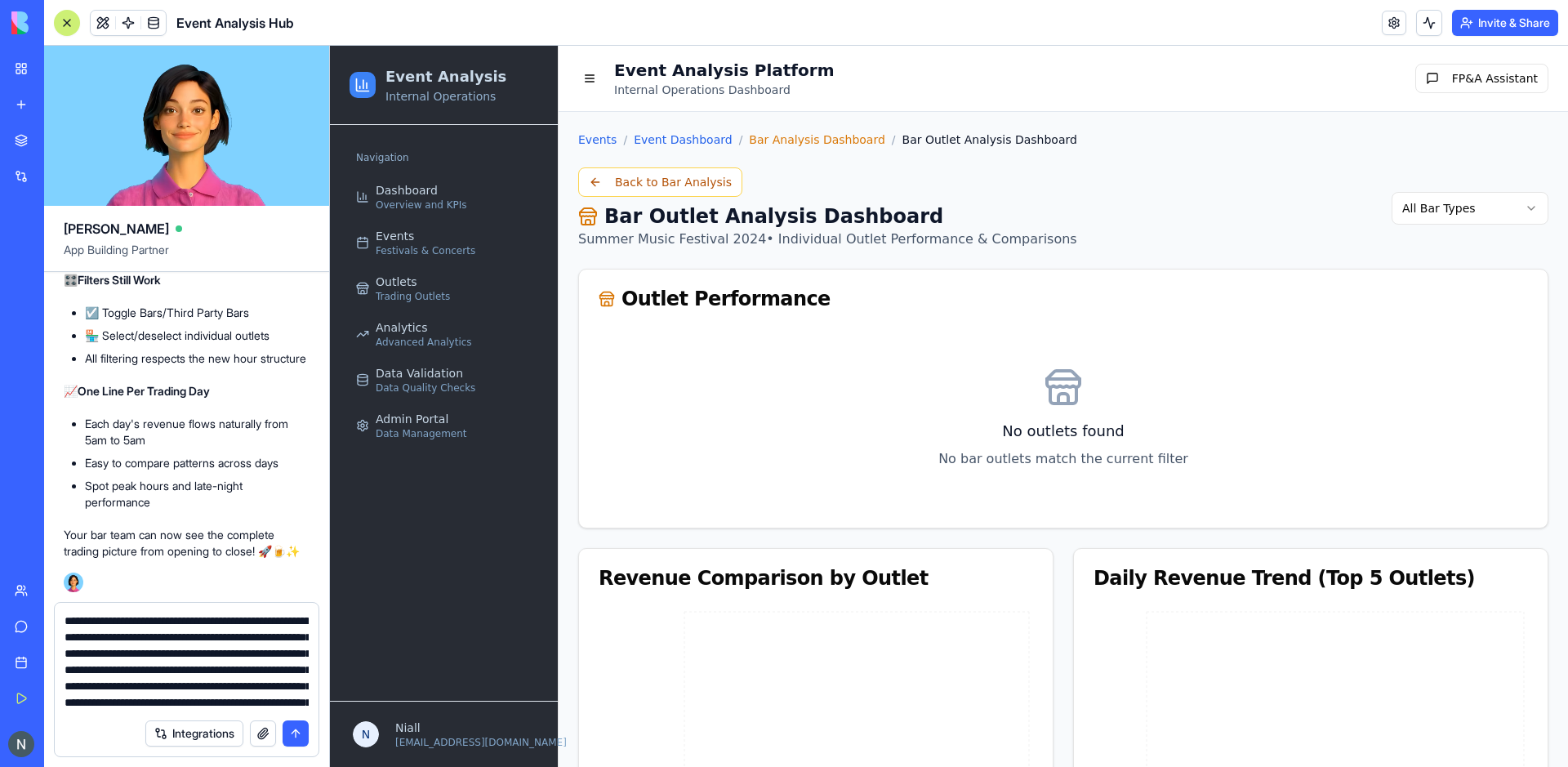
scroll to position [126, 0]
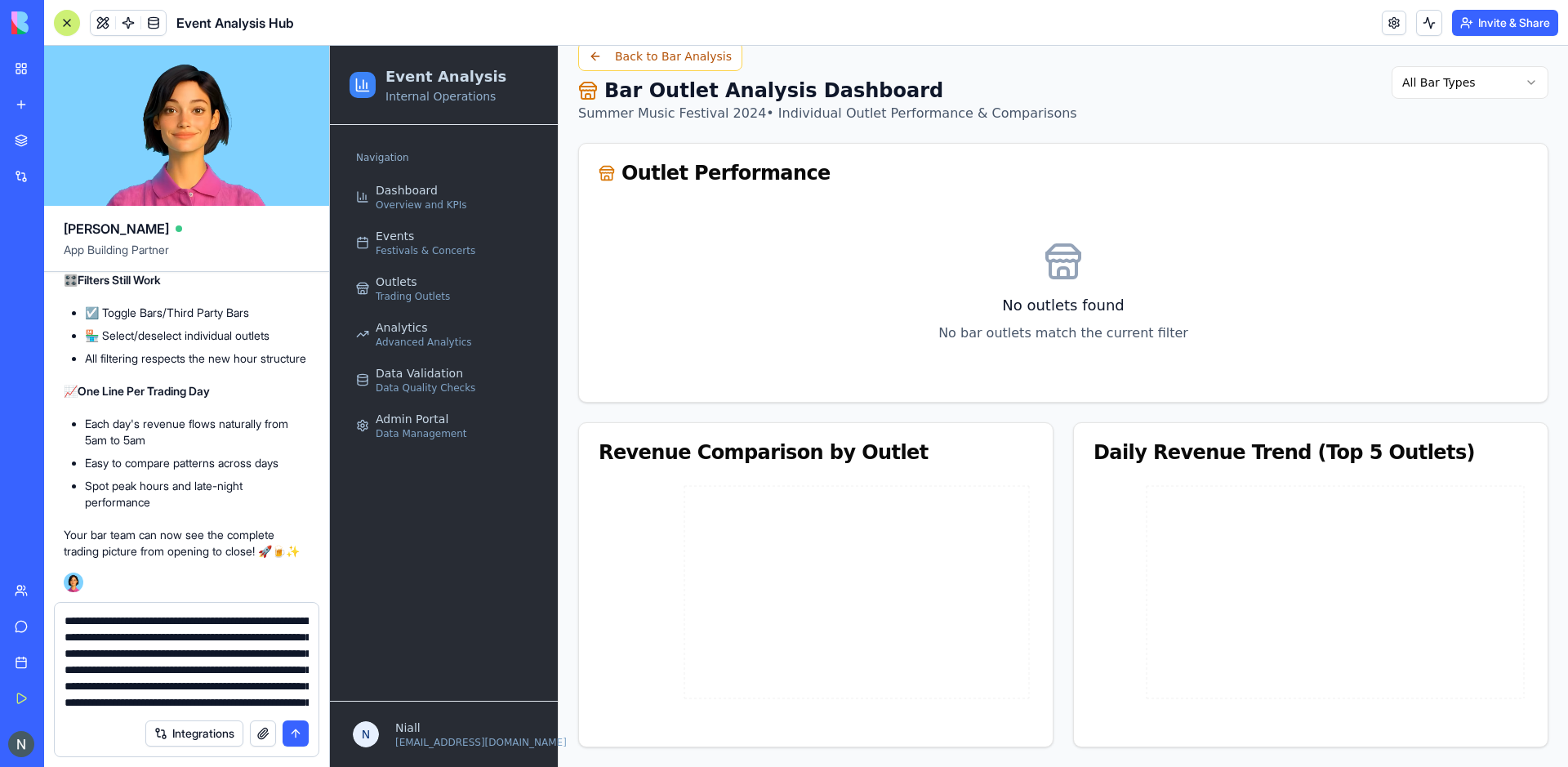
paste textarea "**********"
type textarea "**********"
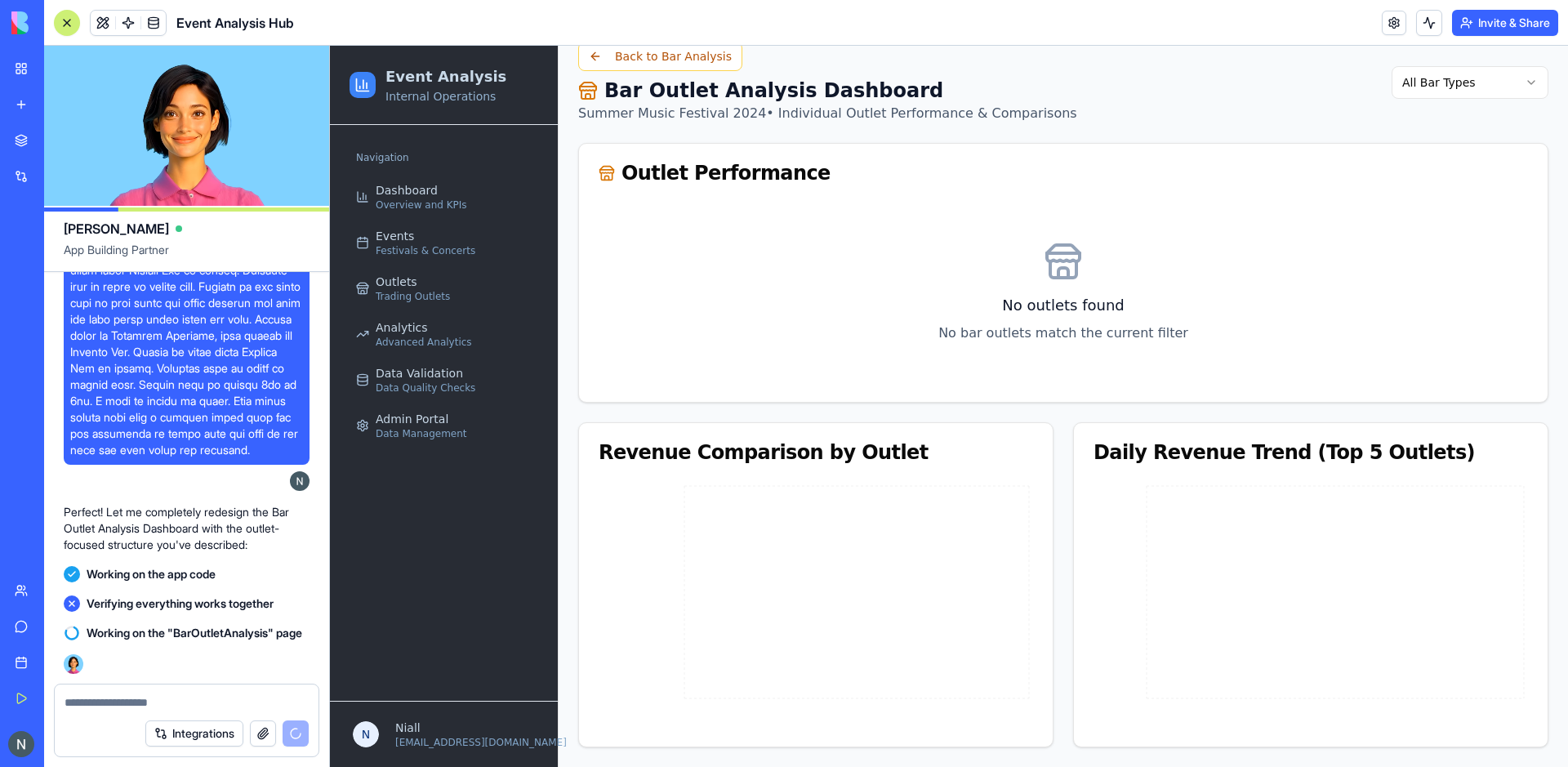
scroll to position [79922, 0]
click at [640, 64] on button "Back to Bar Analysis" at bounding box center [661, 56] width 164 height 29
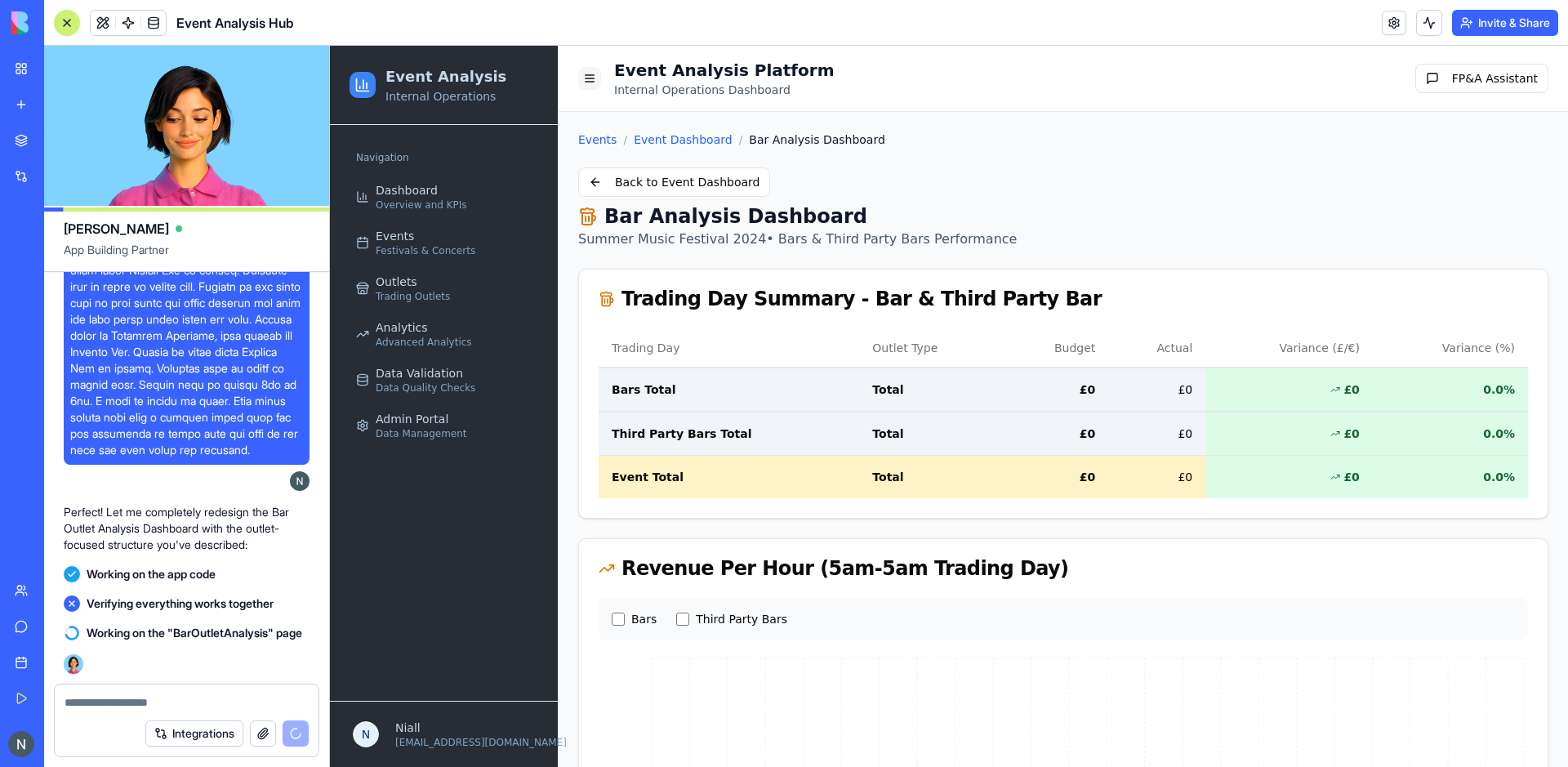
click at [593, 81] on button at bounding box center [590, 79] width 23 height 23
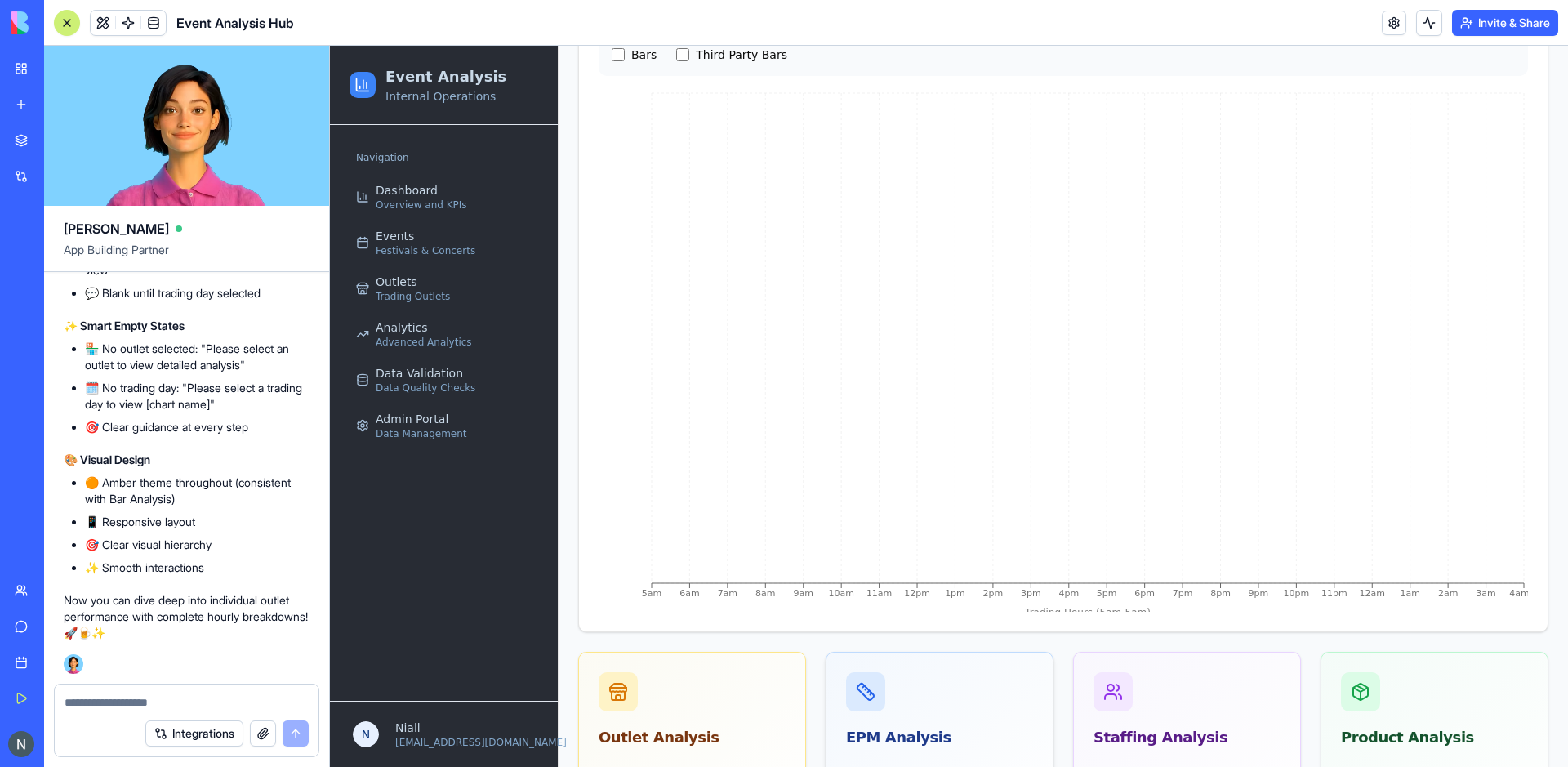
scroll to position [682, 0]
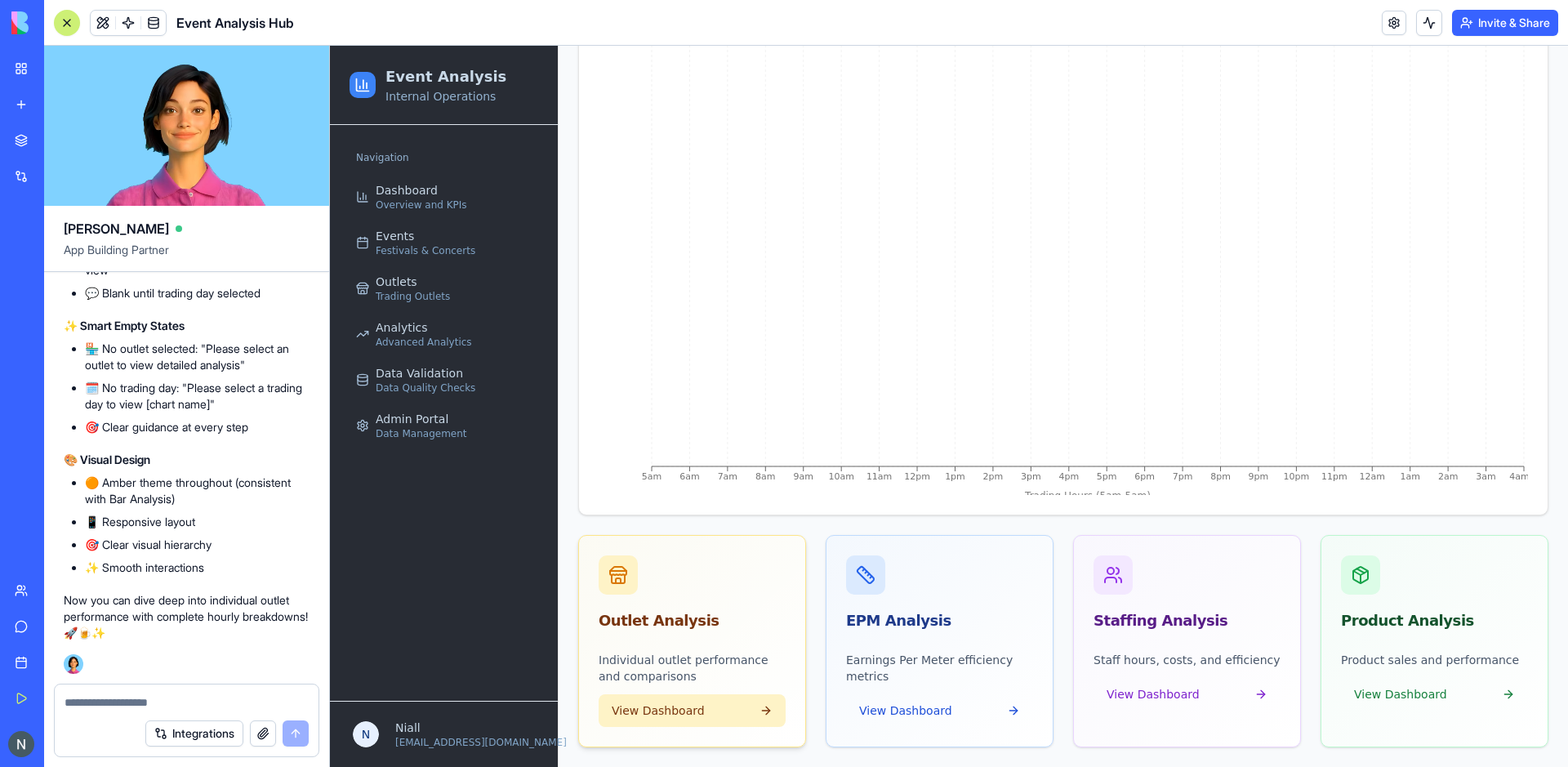
click at [750, 697] on button "View Dashboard" at bounding box center [692, 711] width 187 height 32
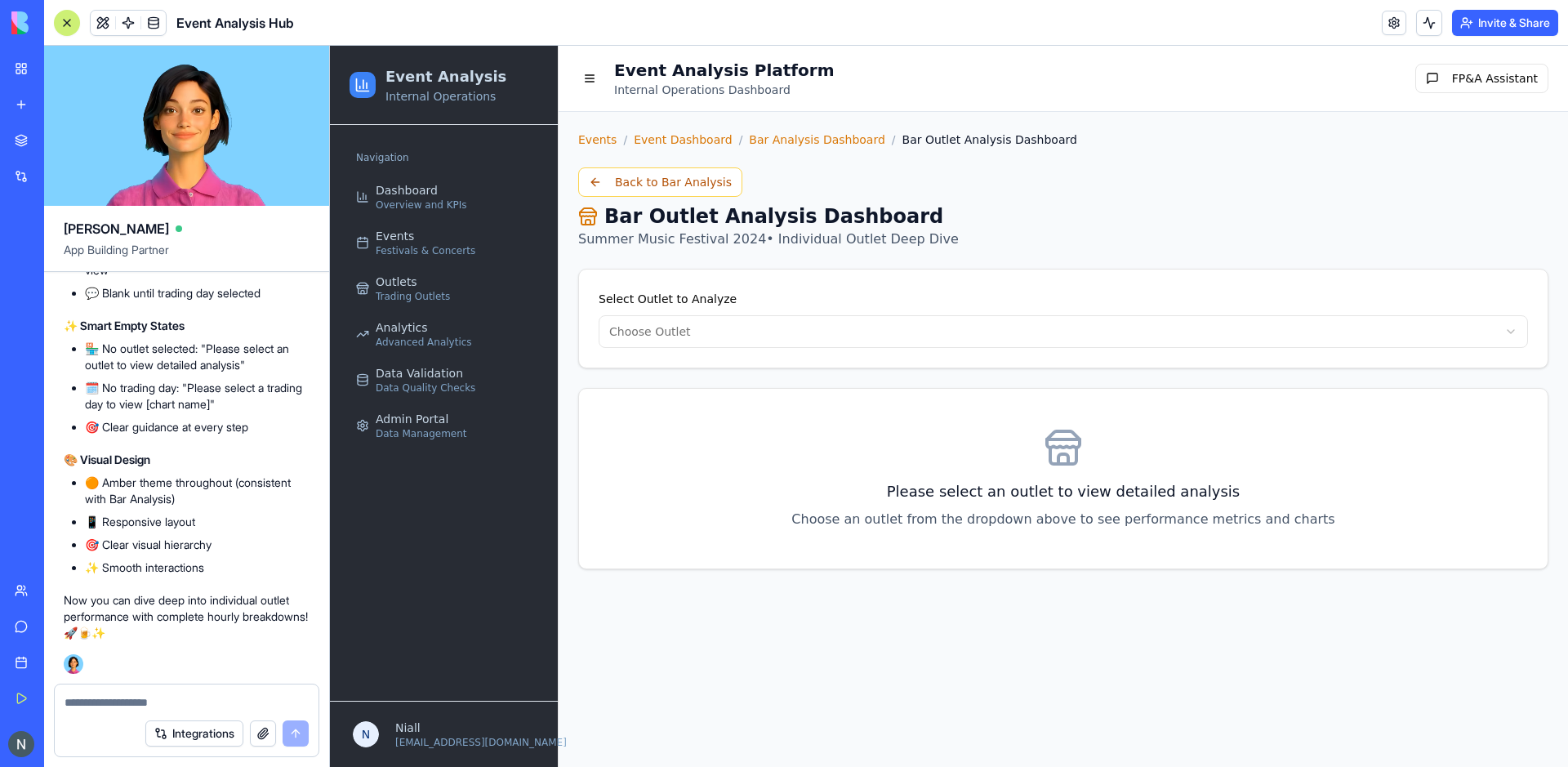
click at [738, 332] on html "Event Analysis Internal Operations Navigation Dashboard Overview and KPIs Event…" at bounding box center [949, 406] width 1238 height 721
click at [733, 460] on div "Please select an outlet to view detailed analysis Choose an outlet from the dro…" at bounding box center [1063, 478] width 969 height 180
click at [739, 328] on html "Event Analysis Internal Operations Navigation Dashboard Overview and KPIs Event…" at bounding box center [949, 406] width 1238 height 721
click at [728, 352] on div at bounding box center [1064, 356] width 932 height 8
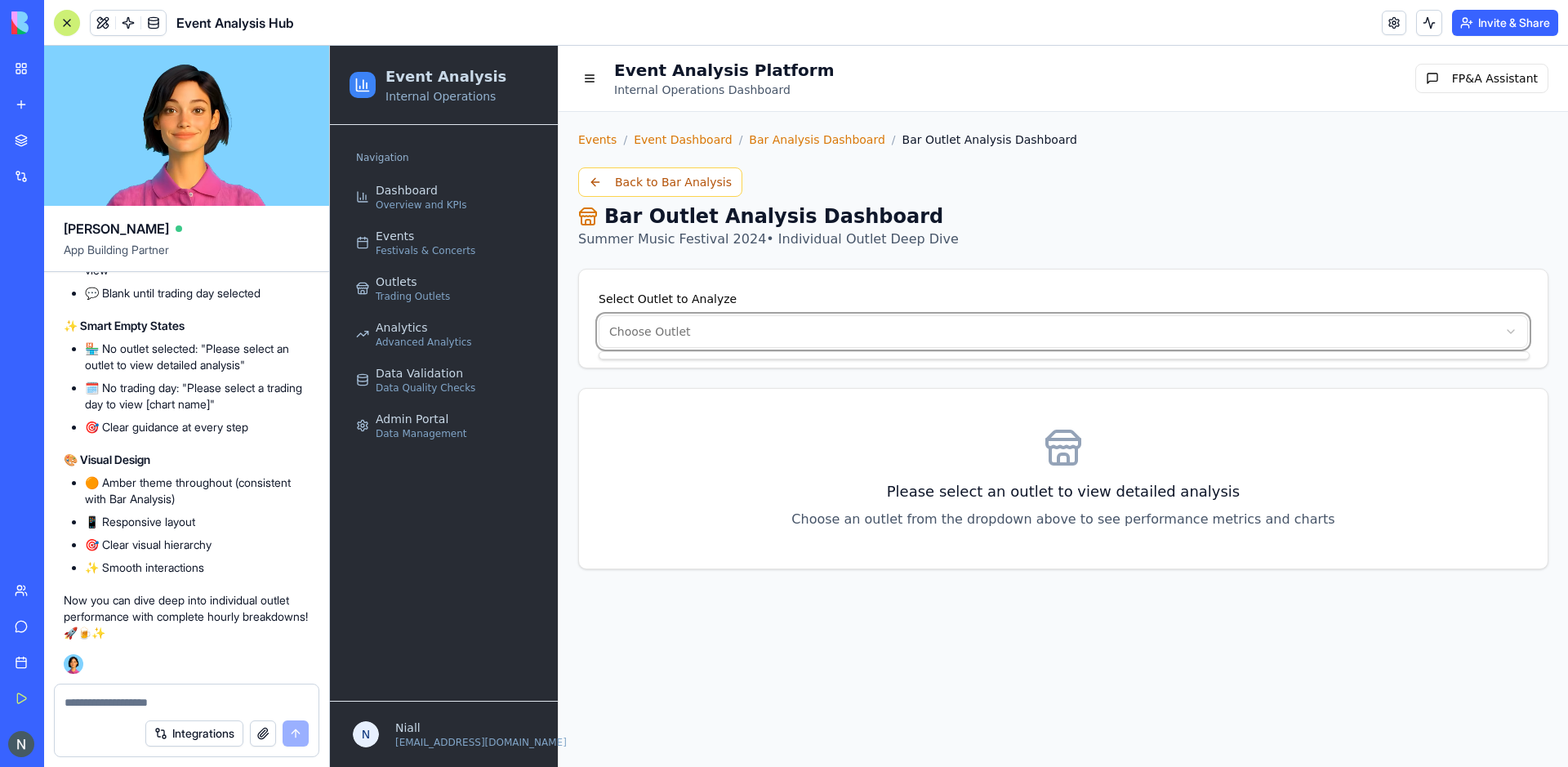
click at [737, 425] on html "Event Analysis Internal Operations Navigation Dashboard Overview and KPIs Event…" at bounding box center [949, 406] width 1238 height 721
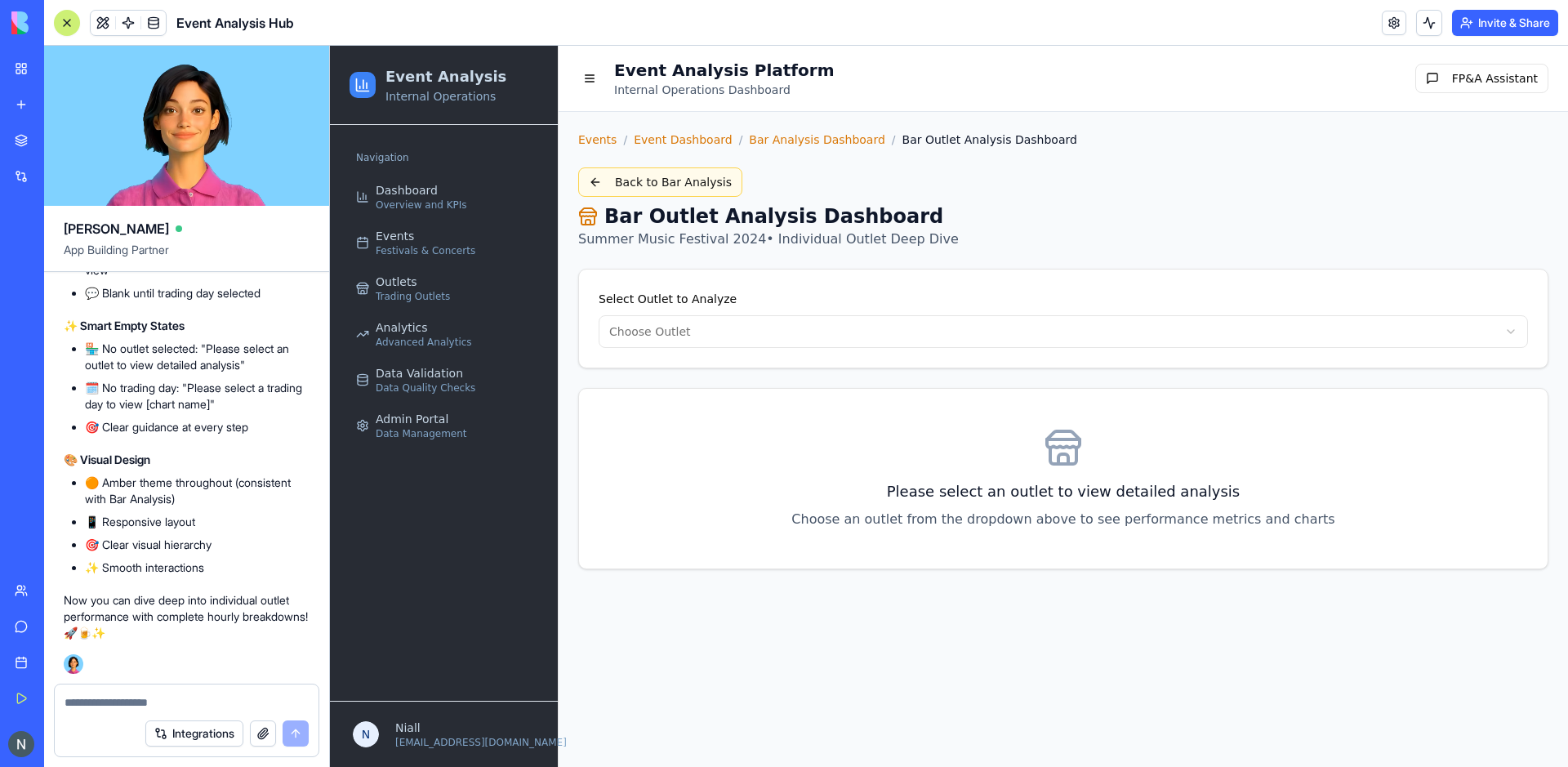
click at [672, 186] on button "Back to Bar Analysis" at bounding box center [661, 182] width 164 height 29
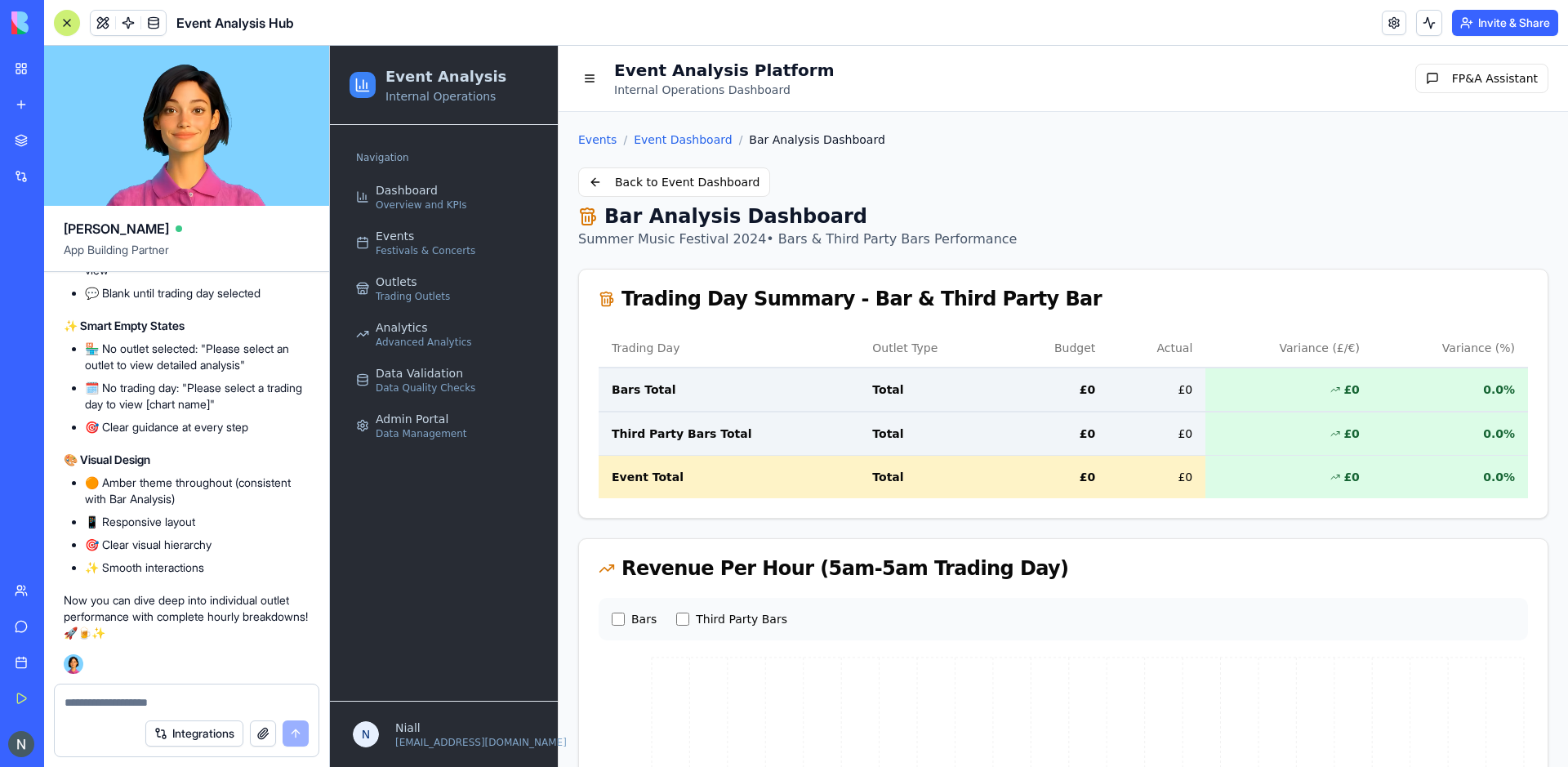
click at [672, 186] on button "Back to Event Dashboard" at bounding box center [675, 182] width 192 height 29
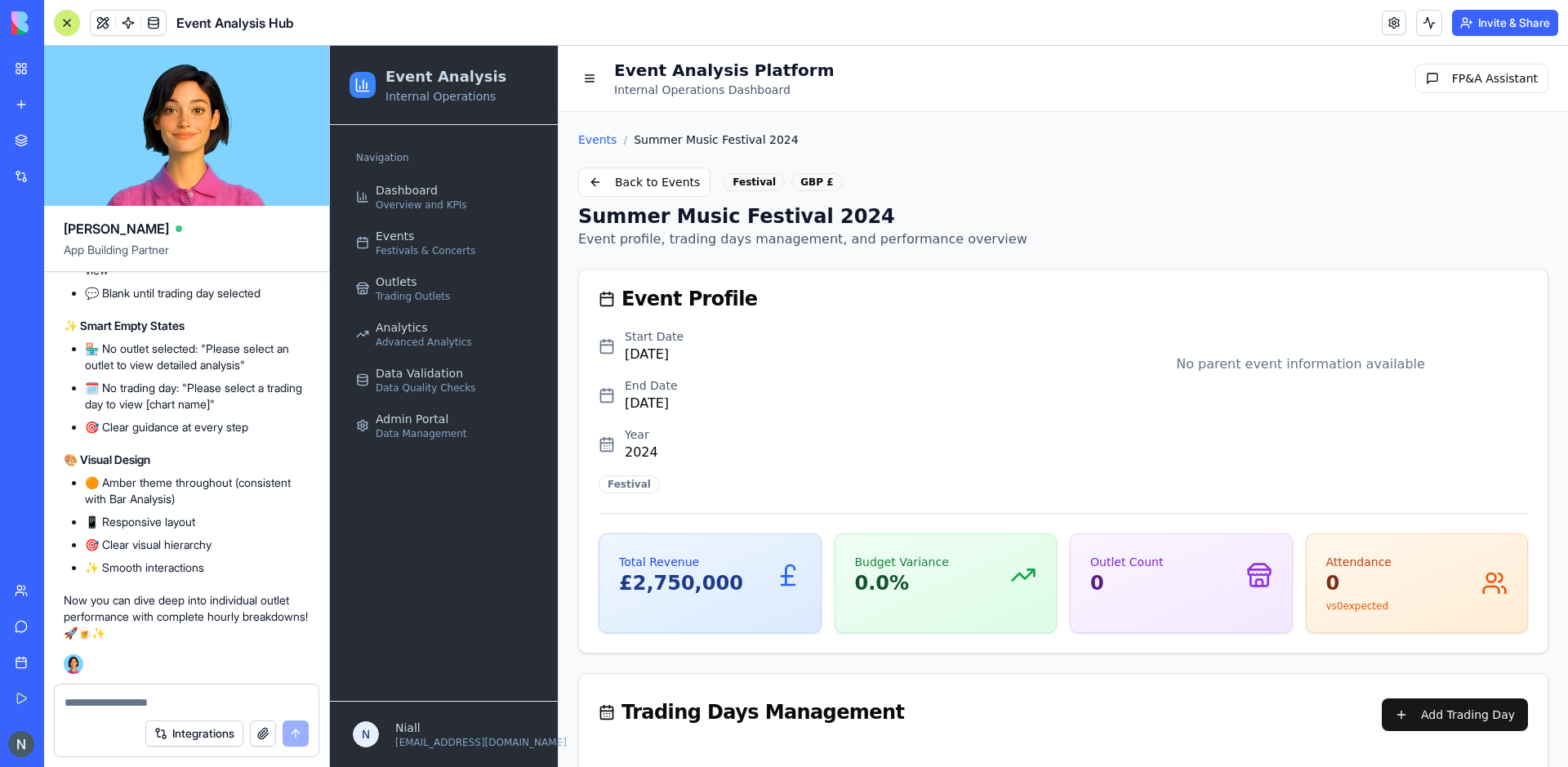
click at [672, 186] on button "Back to Events" at bounding box center [645, 182] width 133 height 29
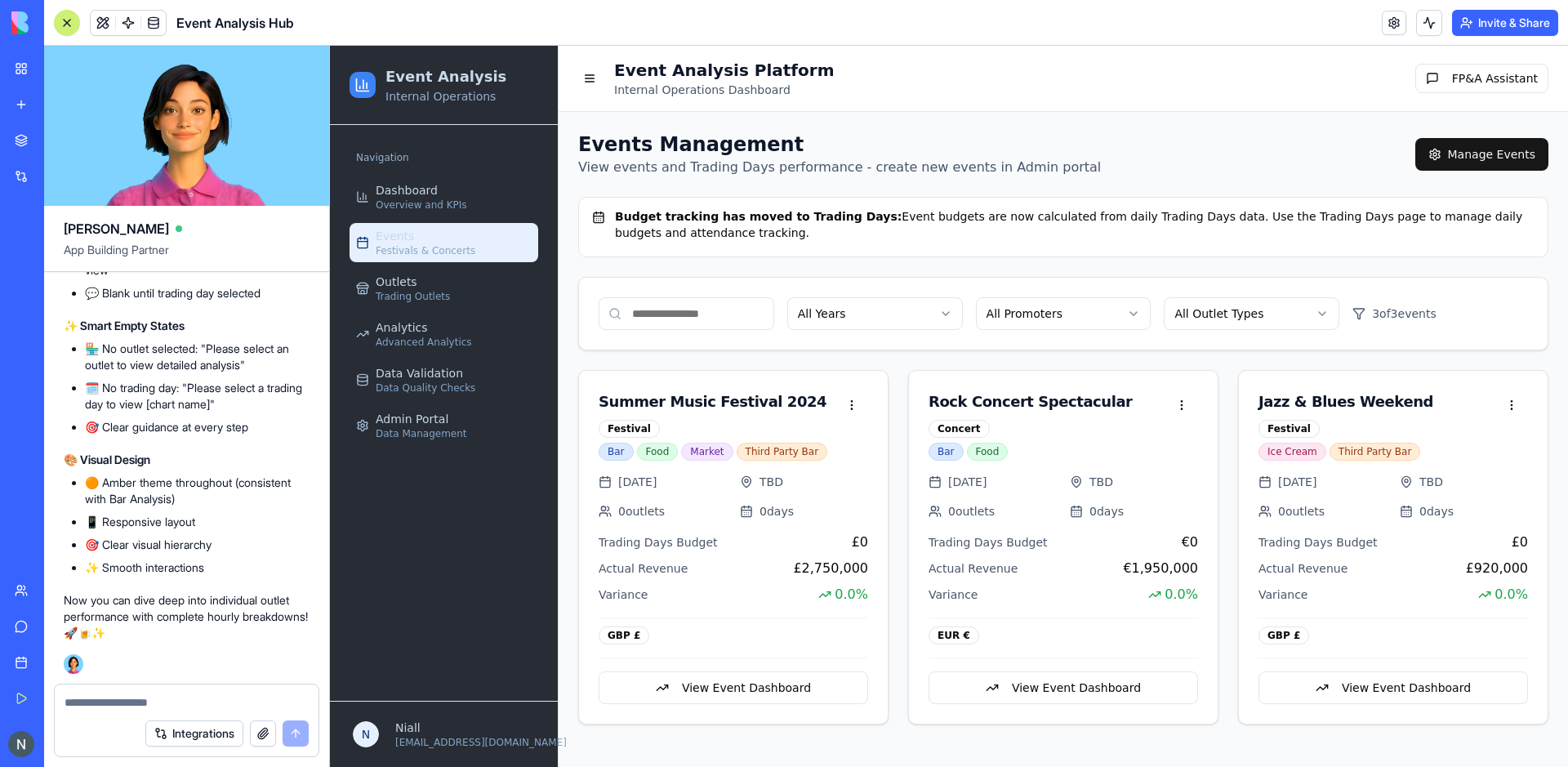
drag, startPoint x: 668, startPoint y: 231, endPoint x: 618, endPoint y: 218, distance: 51.7
click at [618, 218] on div "Budget tracking has moved to Trading Days: Event budgets are now calculated fro…" at bounding box center [1063, 224] width 942 height 32
copy div "Budget tracking has moved to Trading Days: Event budgets are now calculated fro…"
click at [94, 710] on textarea at bounding box center [186, 703] width 244 height 17
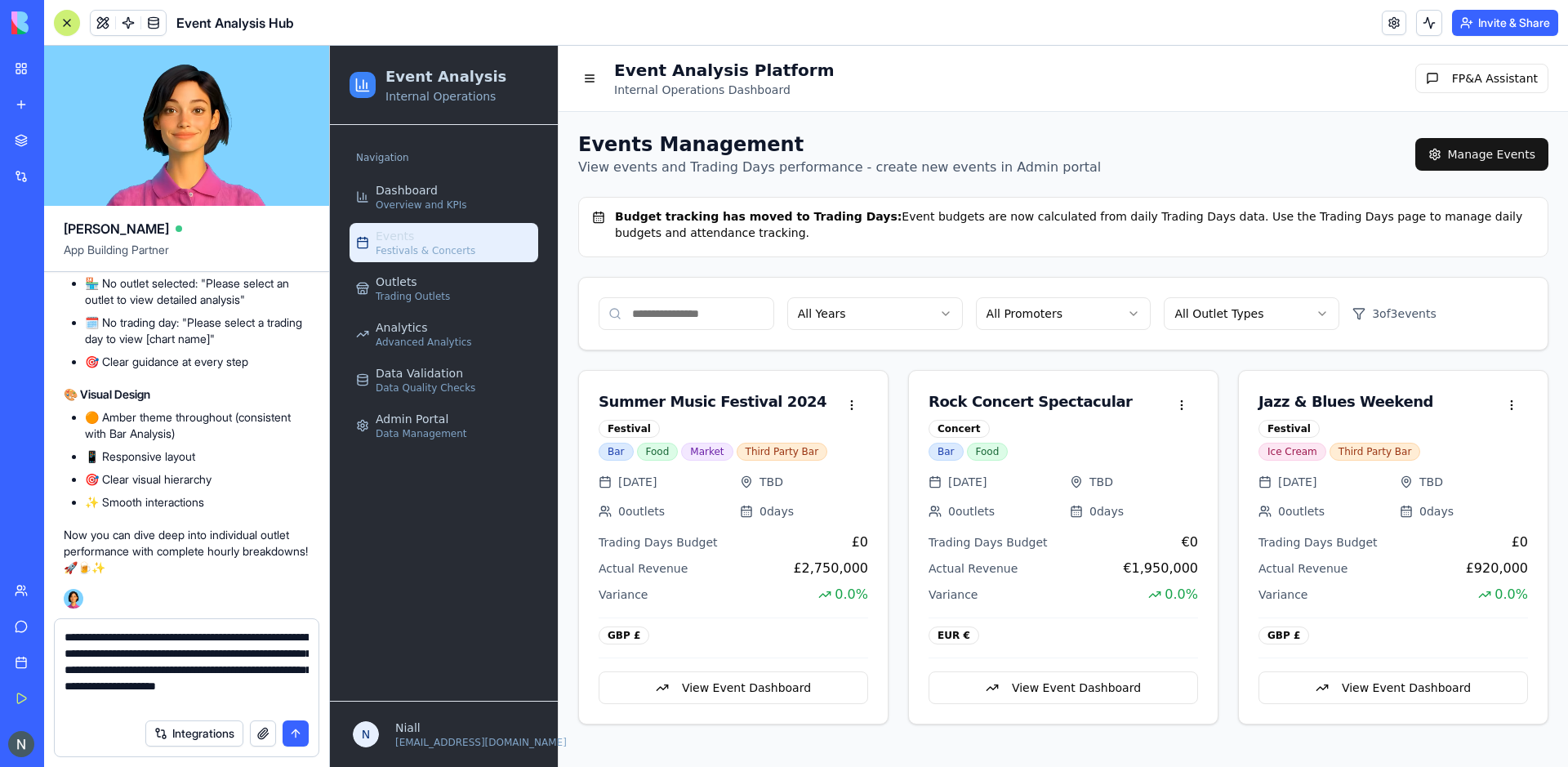
click at [198, 652] on textarea "**********" at bounding box center [186, 670] width 244 height 82
click at [196, 636] on textarea "**********" at bounding box center [186, 670] width 244 height 82
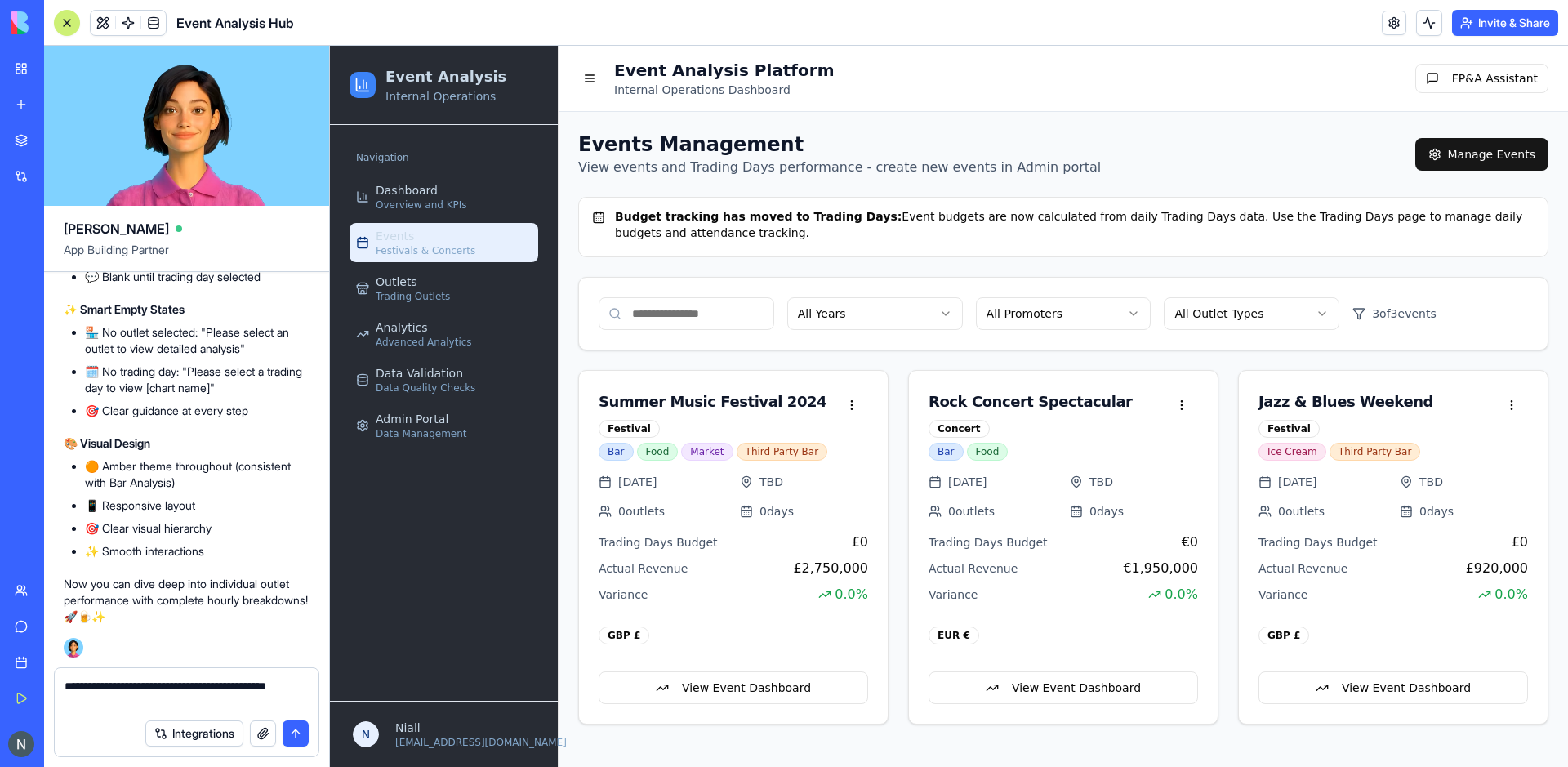
type textarea "**********"
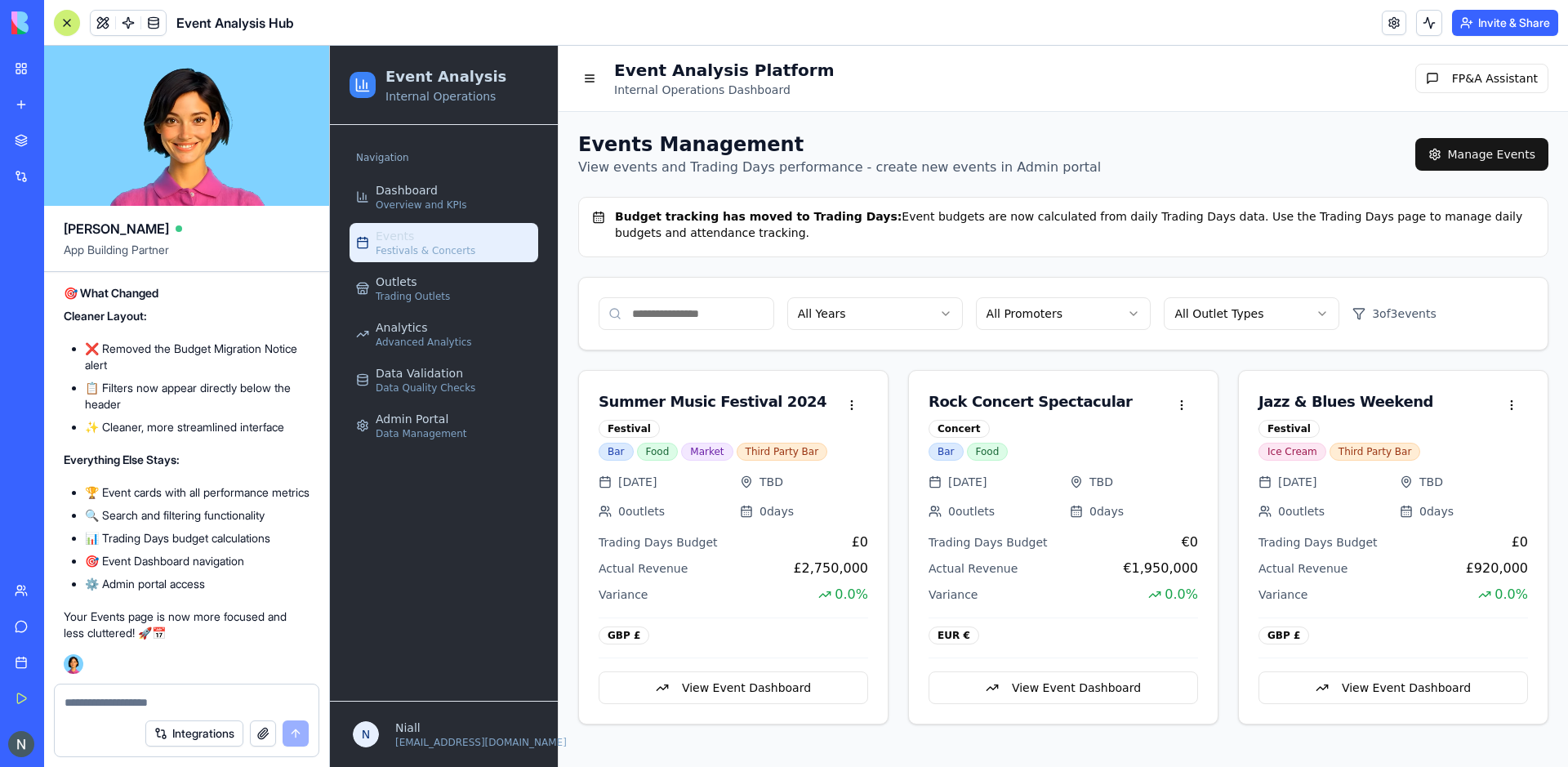
scroll to position [83150, 0]
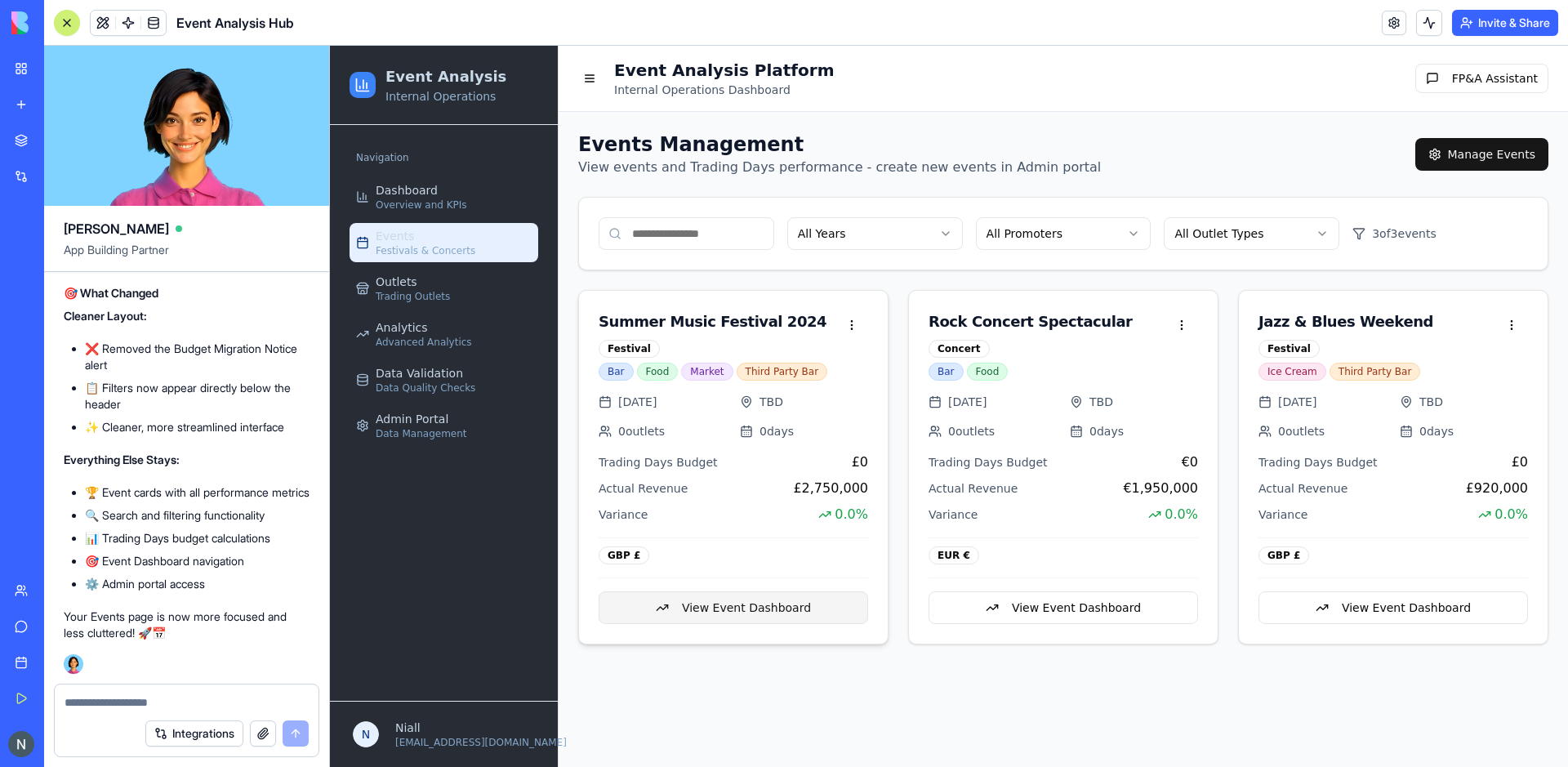
click at [715, 617] on button "View Event Dashboard" at bounding box center [733, 608] width 269 height 32
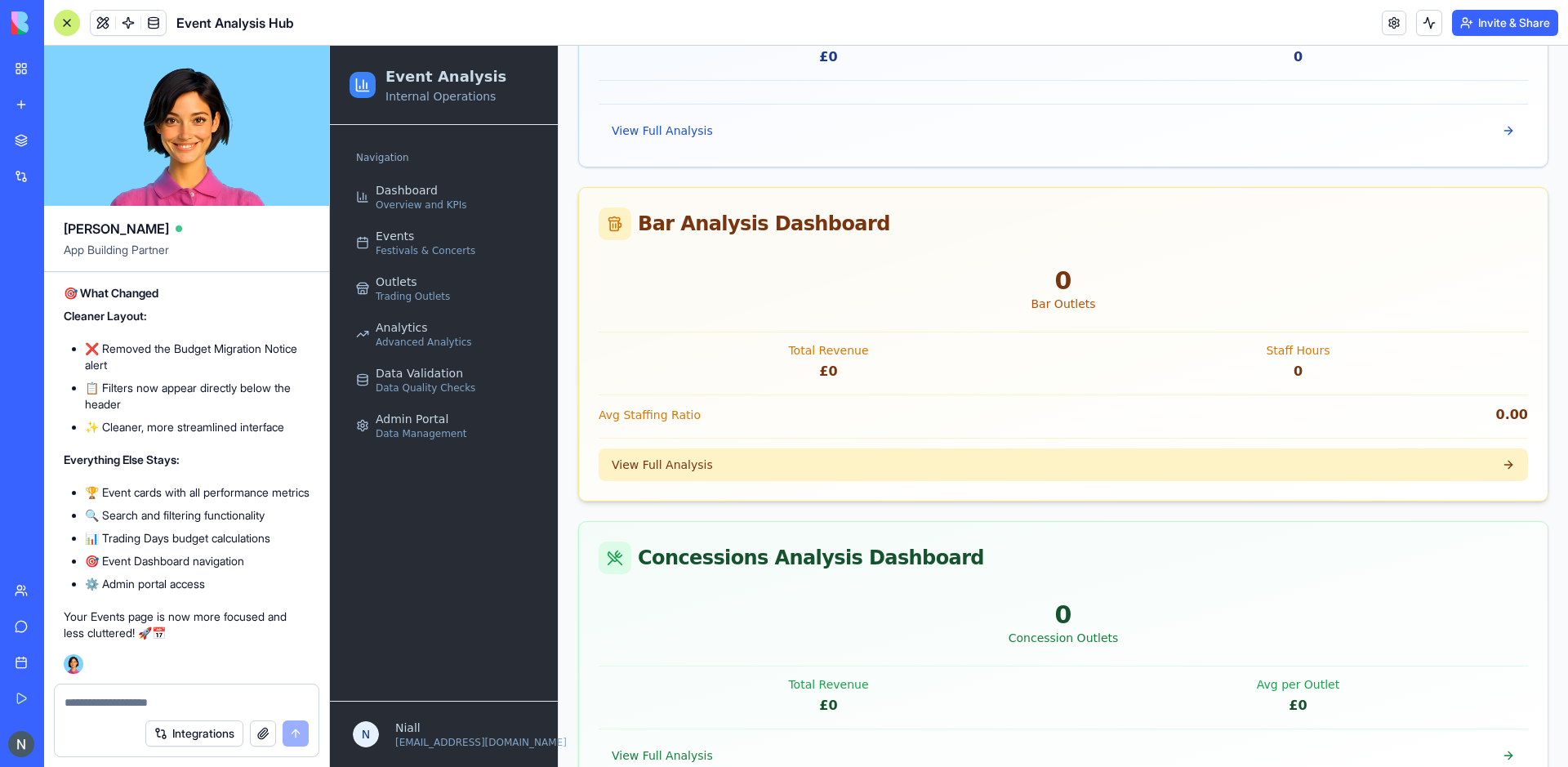
click at [714, 450] on button "View Full Analysis" at bounding box center [1063, 464] width 930 height 32
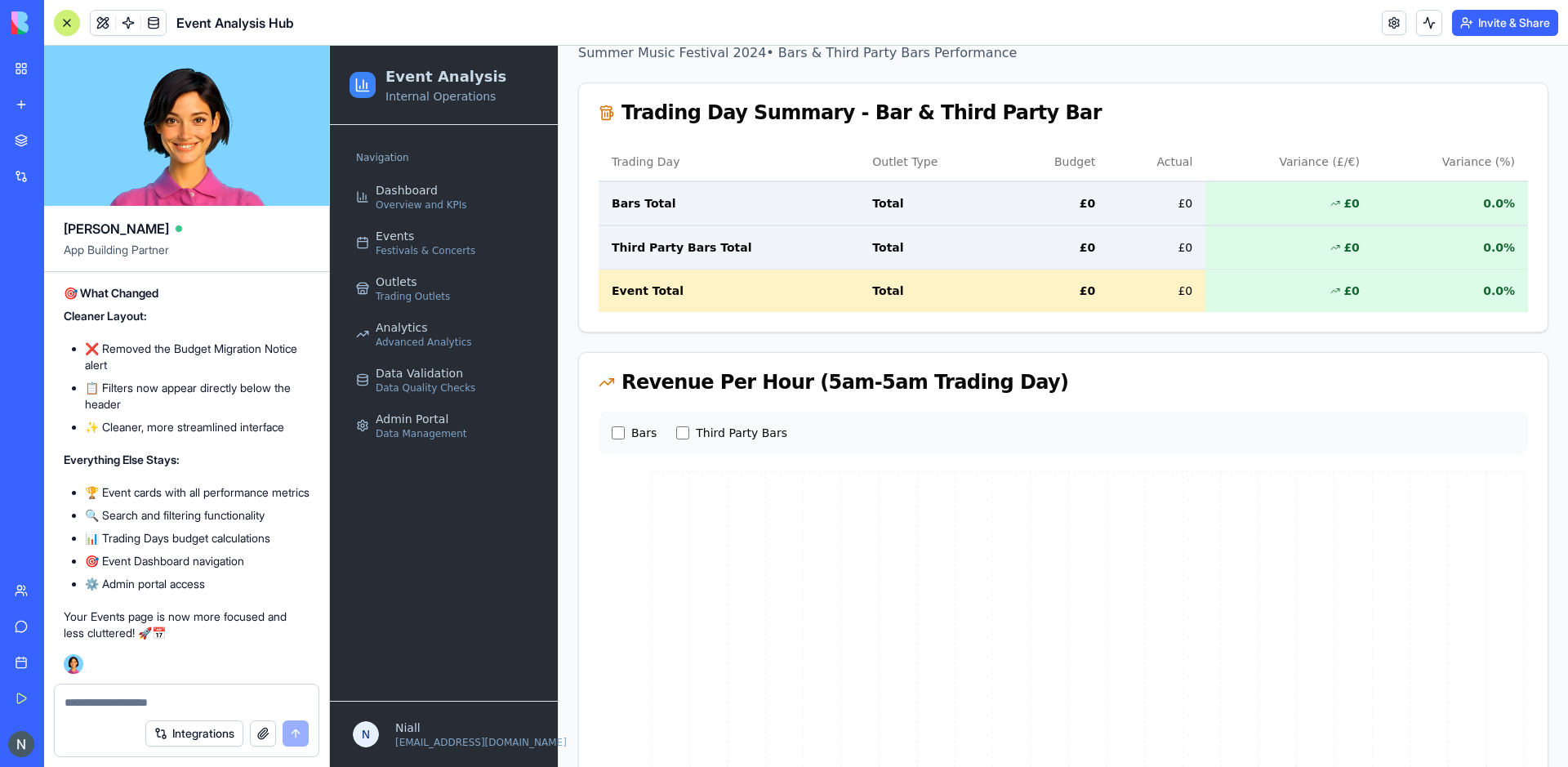
scroll to position [53, 0]
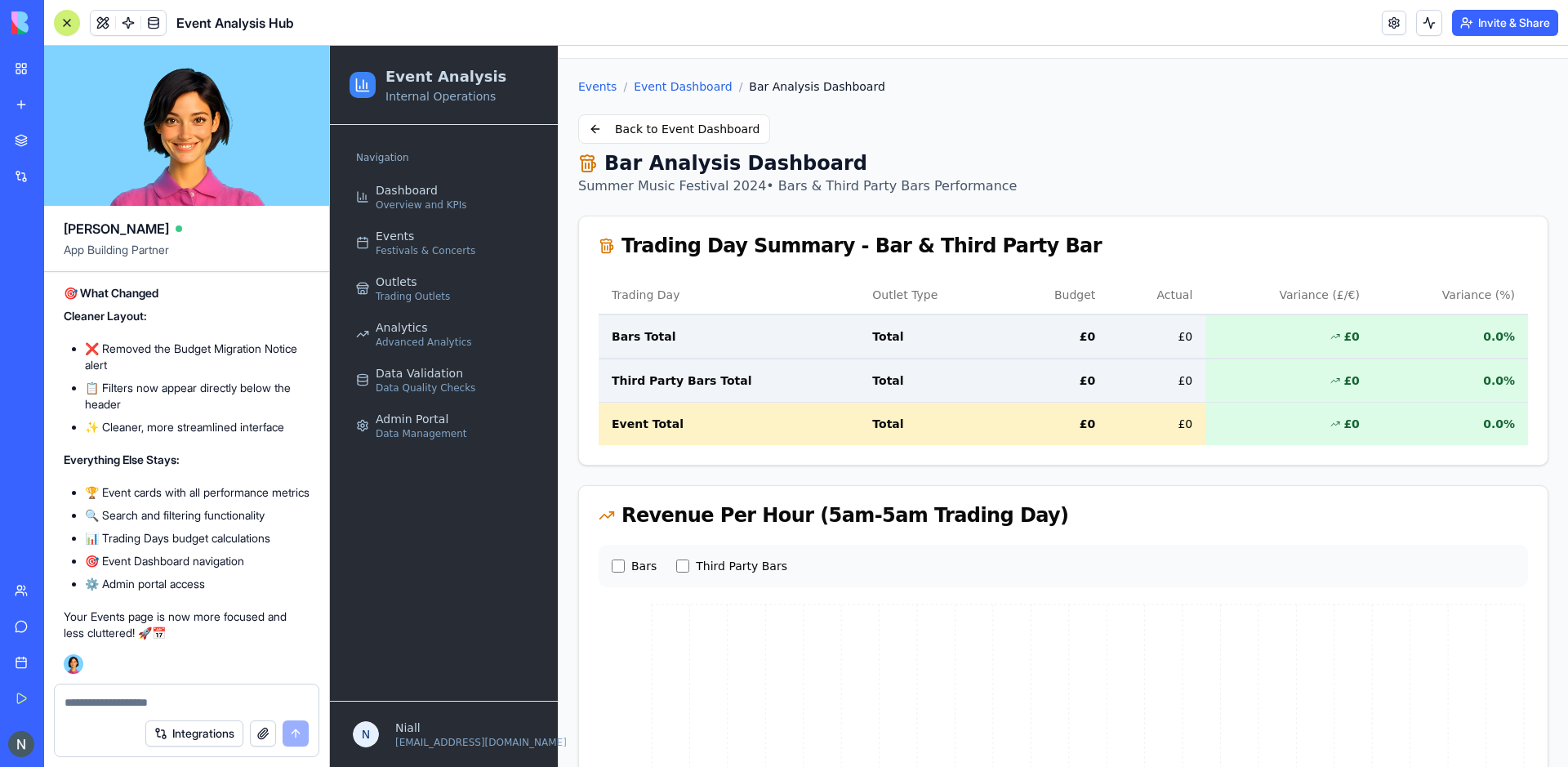
click at [638, 177] on p "Summer Music Festival 2024 • Bars & Third Party Bars Performance" at bounding box center [797, 187] width 438 height 20
click at [634, 167] on h1 "Bar Analysis Dashboard" at bounding box center [797, 163] width 438 height 27
copy icon
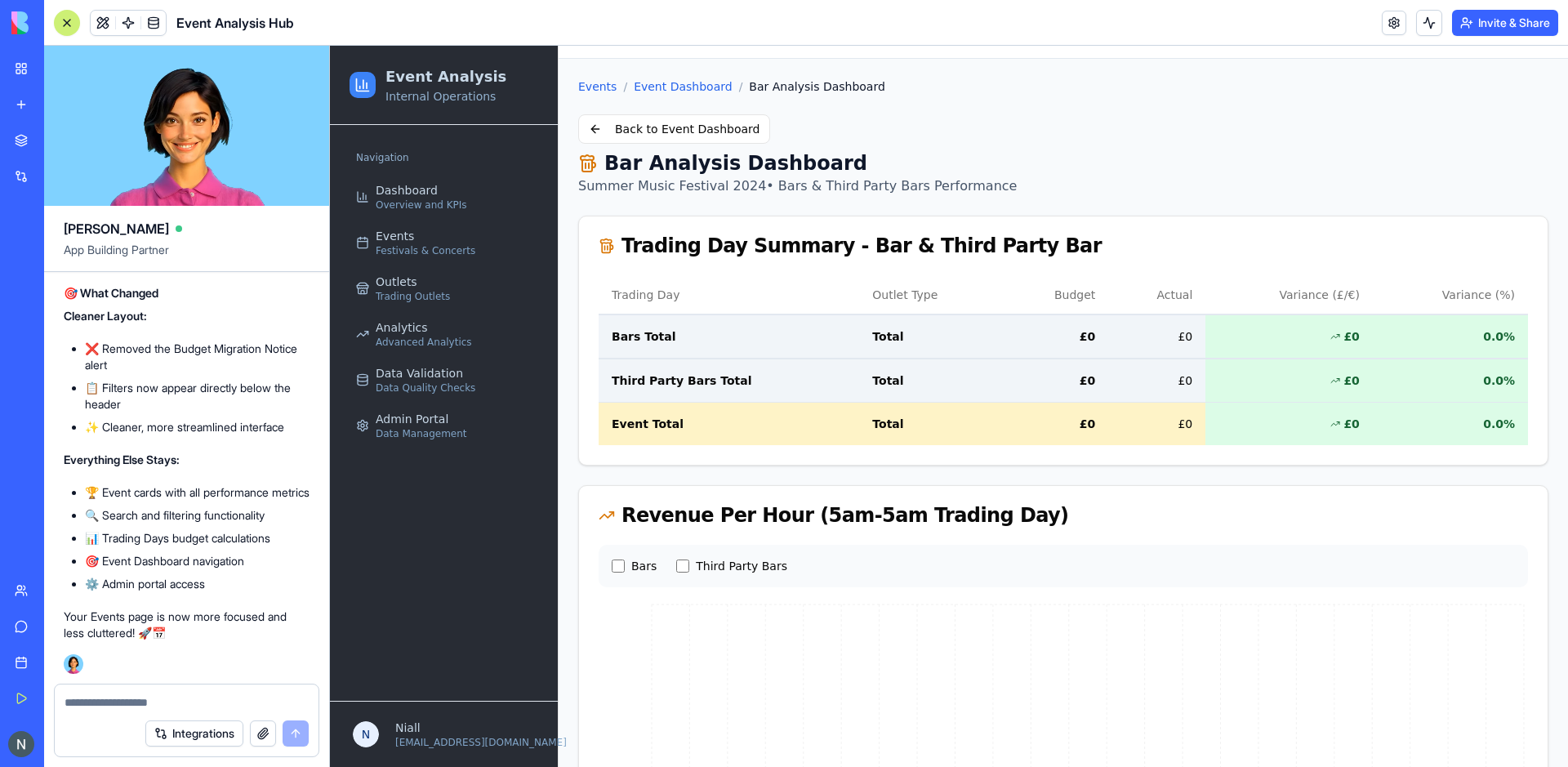
click at [171, 701] on textarea at bounding box center [186, 703] width 244 height 17
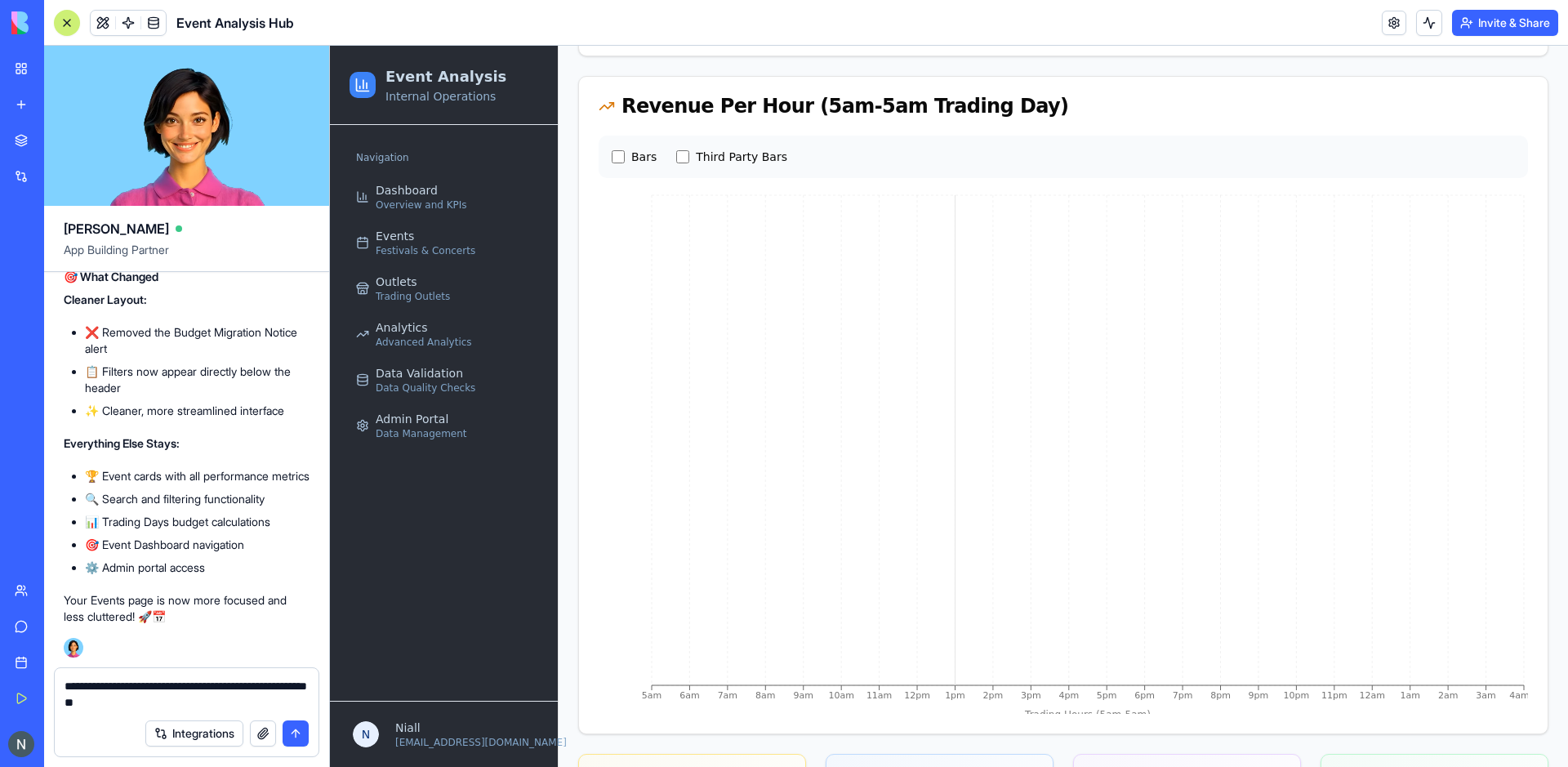
scroll to position [464, 0]
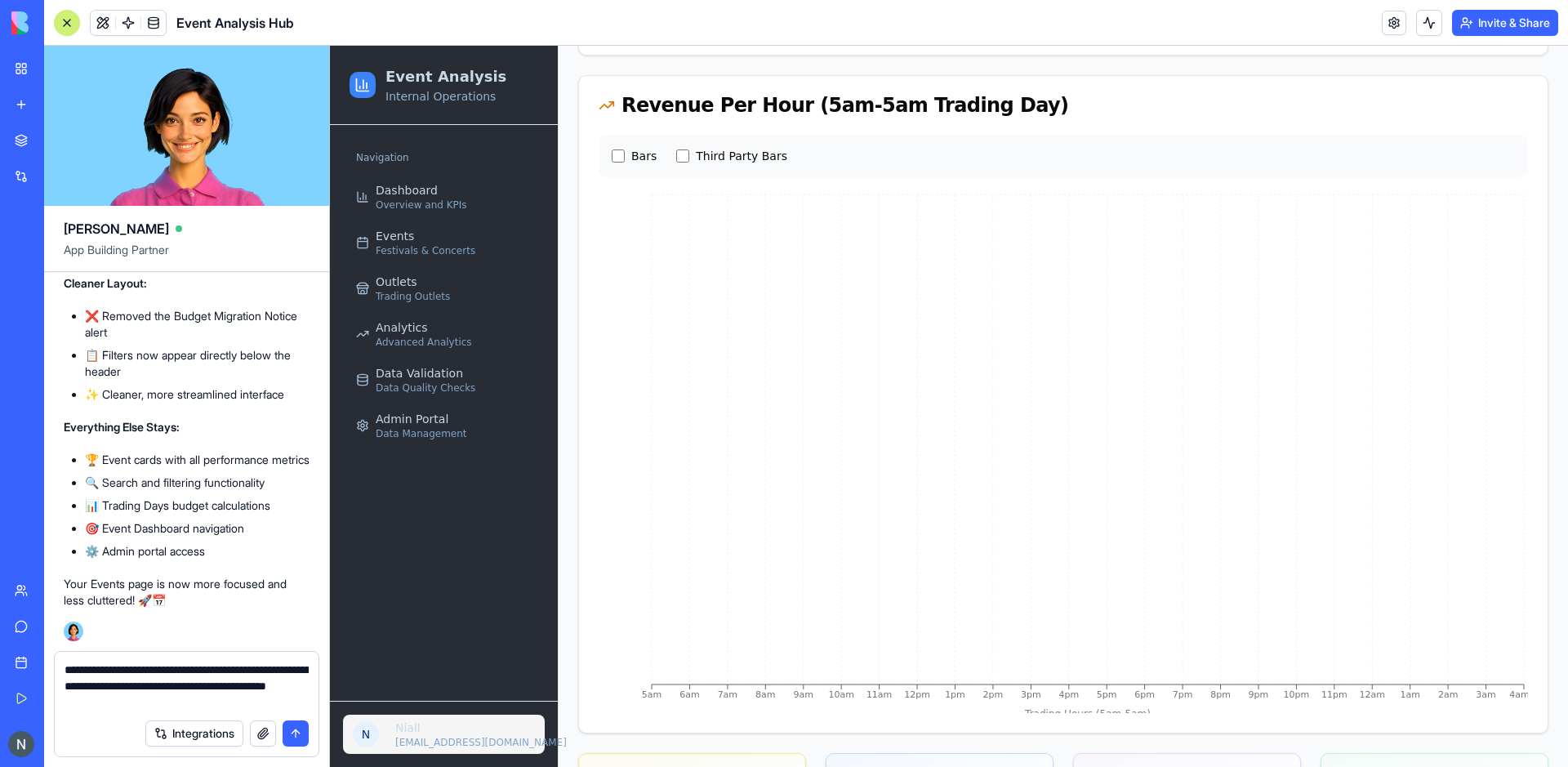
type textarea "**********"
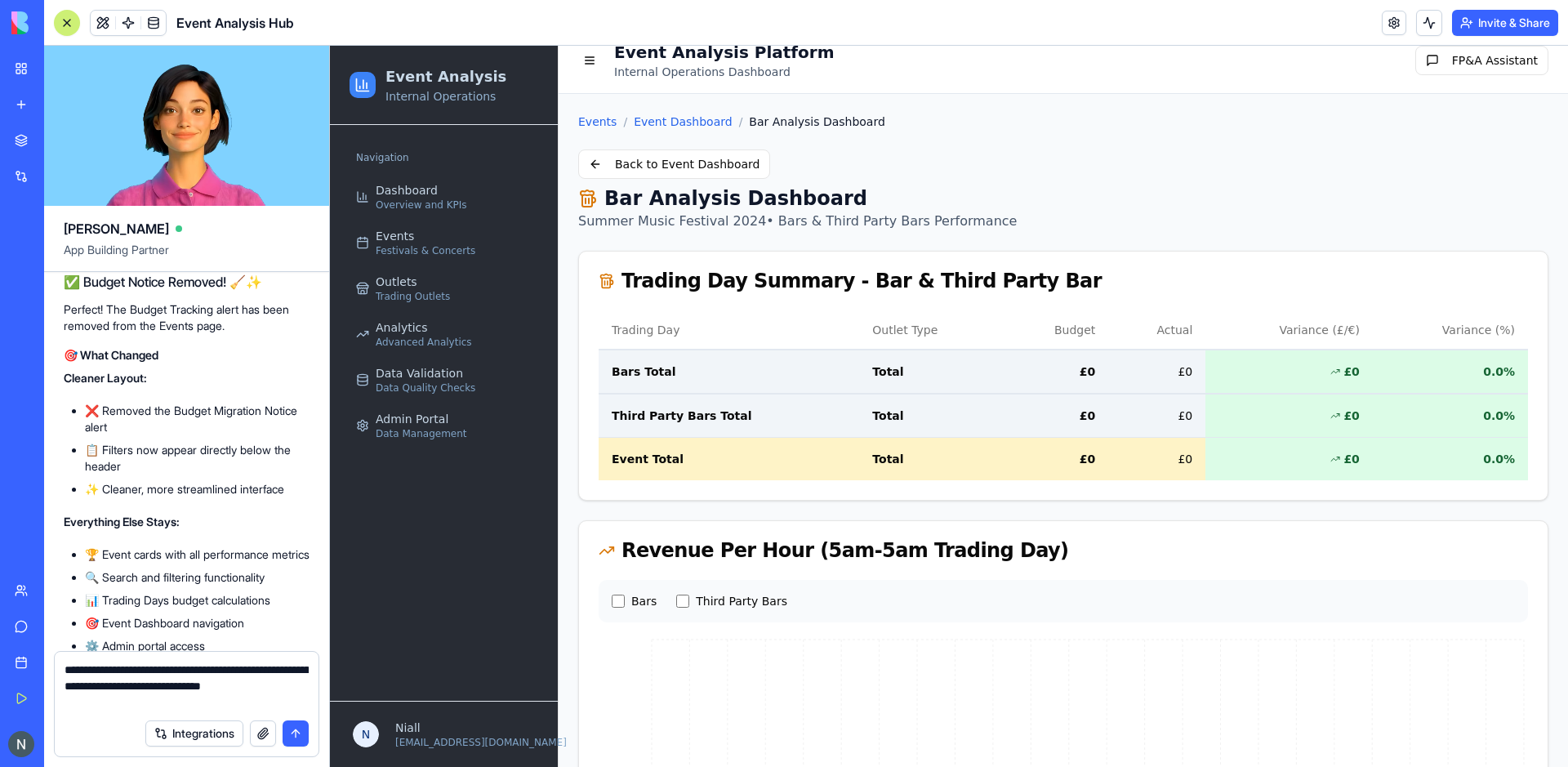
scroll to position [80000, 0]
drag, startPoint x: 275, startPoint y: 474, endPoint x: 102, endPoint y: 536, distance: 183.8
copy span "Total Transactions, Gross Revenue per Transaction, Total Units Sold, Total Unit…"
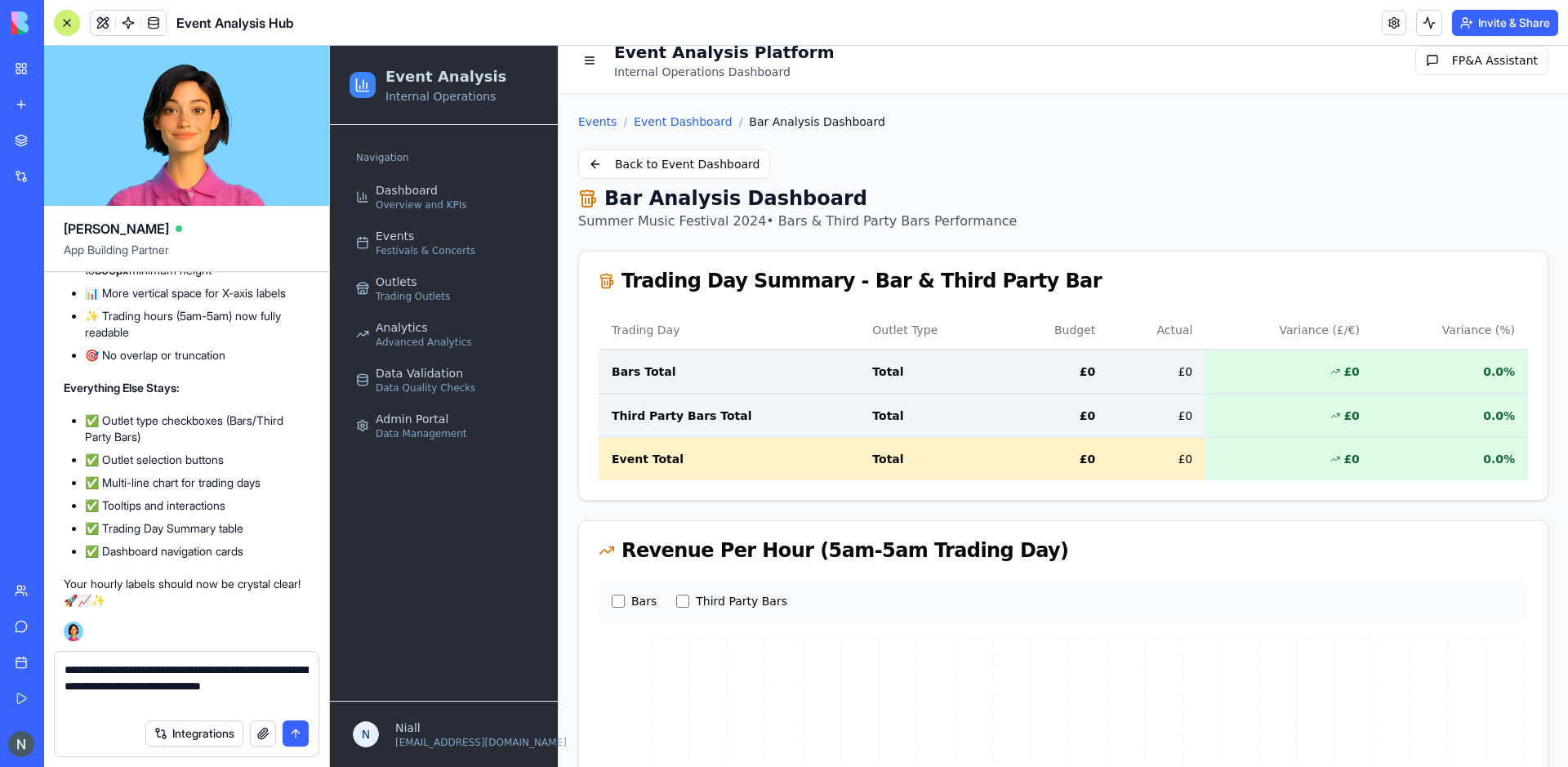
scroll to position [83960, 0]
click at [225, 711] on div "Integrations" at bounding box center [186, 733] width 264 height 46
click at [215, 710] on textarea "**********" at bounding box center [186, 686] width 244 height 49
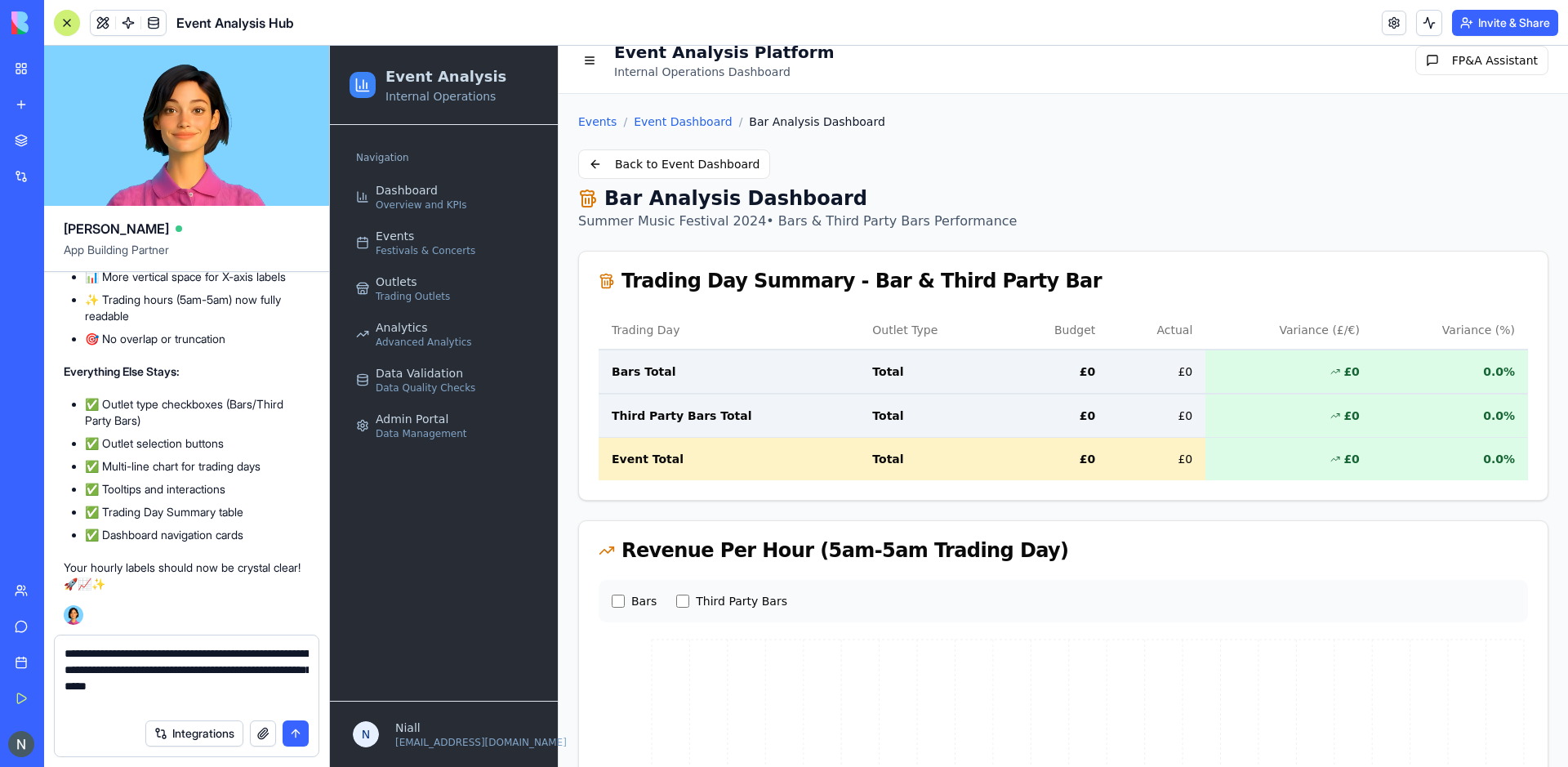
paste textarea "**********"
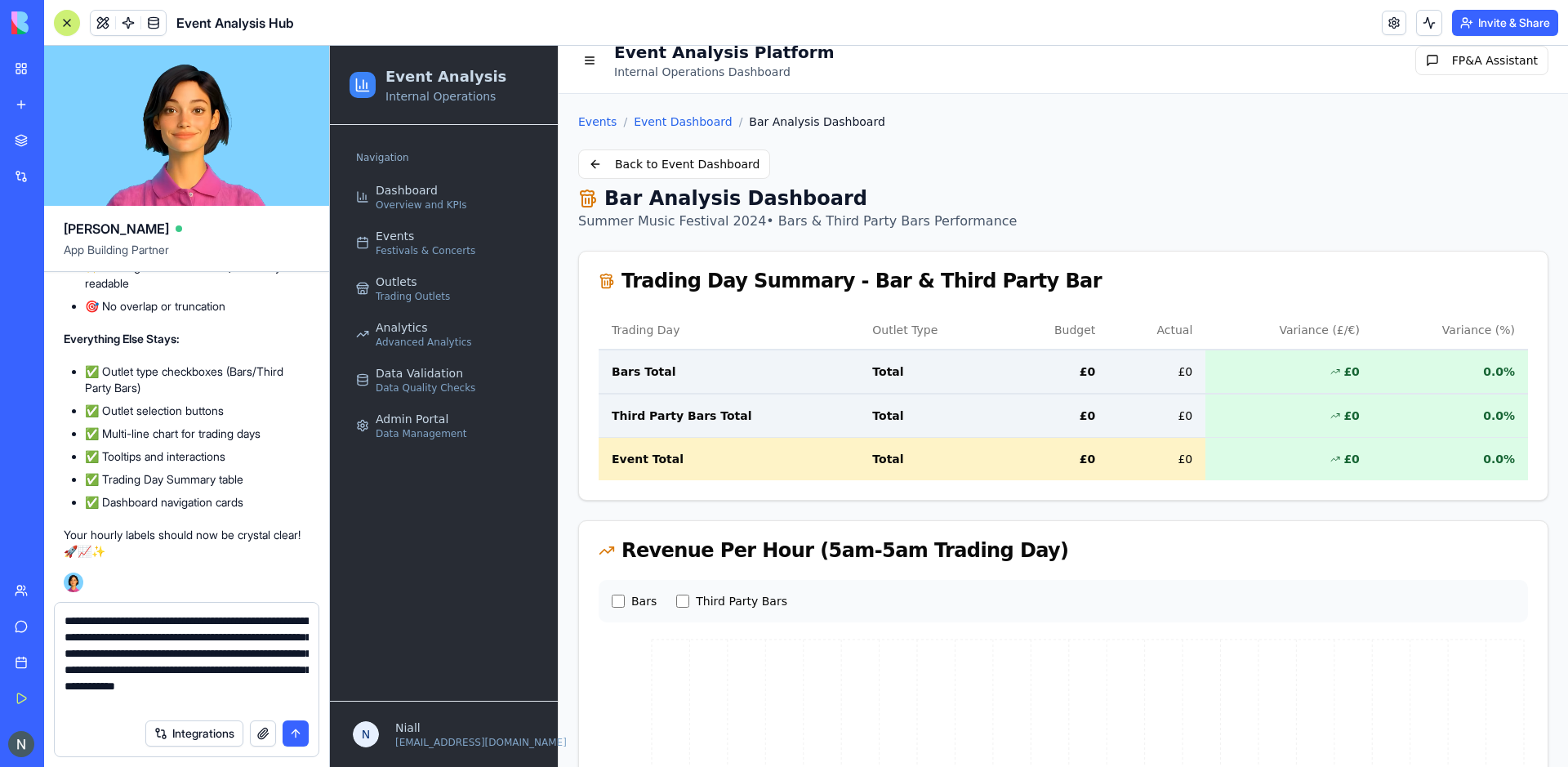
scroll to position [0, 0]
click at [126, 672] on textarea "**********" at bounding box center [186, 662] width 244 height 98
type textarea "**********"
